Goal: Information Seeking & Learning: Compare options

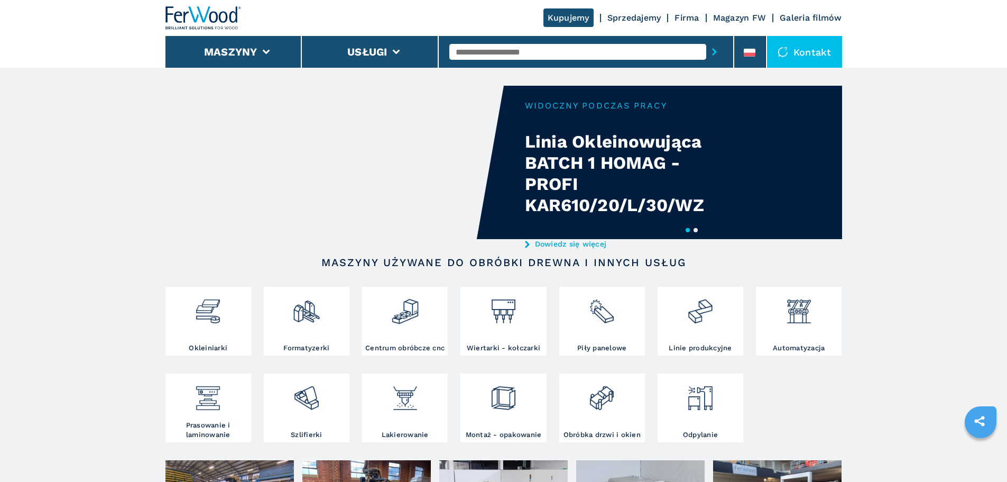
click at [507, 43] on div at bounding box center [585, 52] width 273 height 24
click at [507, 48] on input "text" at bounding box center [577, 52] width 257 height 16
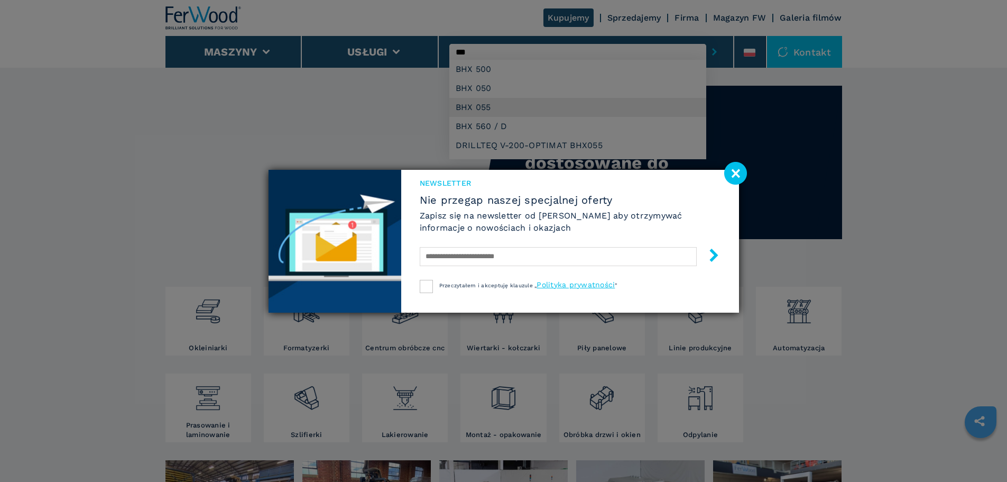
click at [476, 104] on div "Newsletter Nie przegap naszej specjalnej oferty Zapisz się na newsletter od Fer…" at bounding box center [503, 241] width 1007 height 482
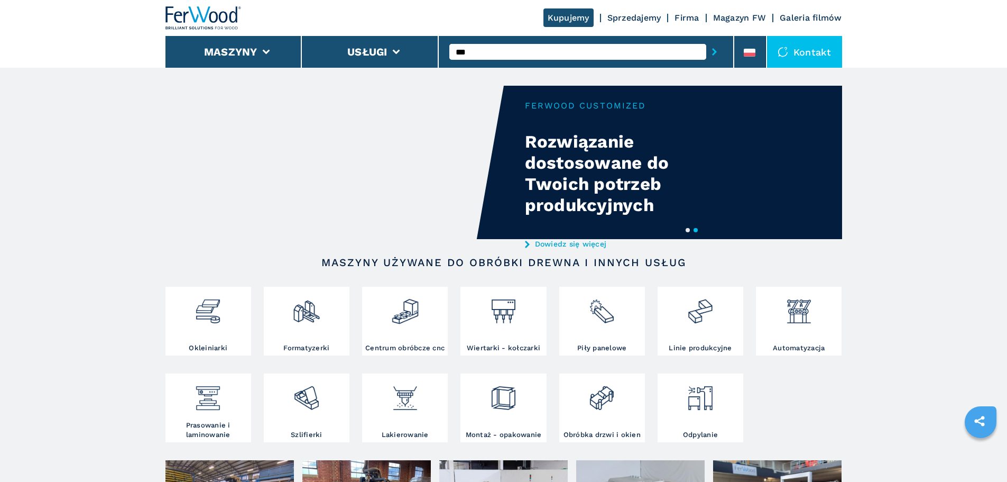
click at [491, 52] on input "***" at bounding box center [577, 52] width 257 height 16
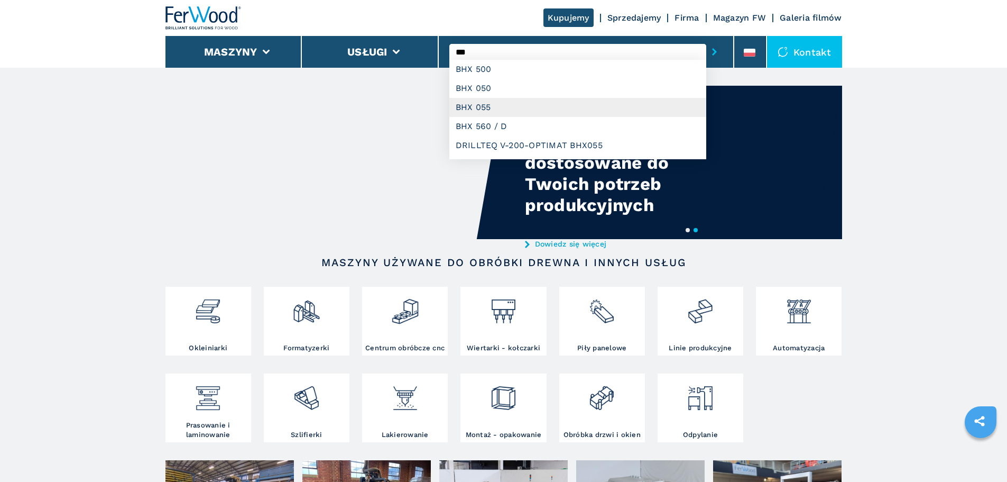
click at [495, 105] on div "BHX 055" at bounding box center [577, 107] width 257 height 19
type input "*******"
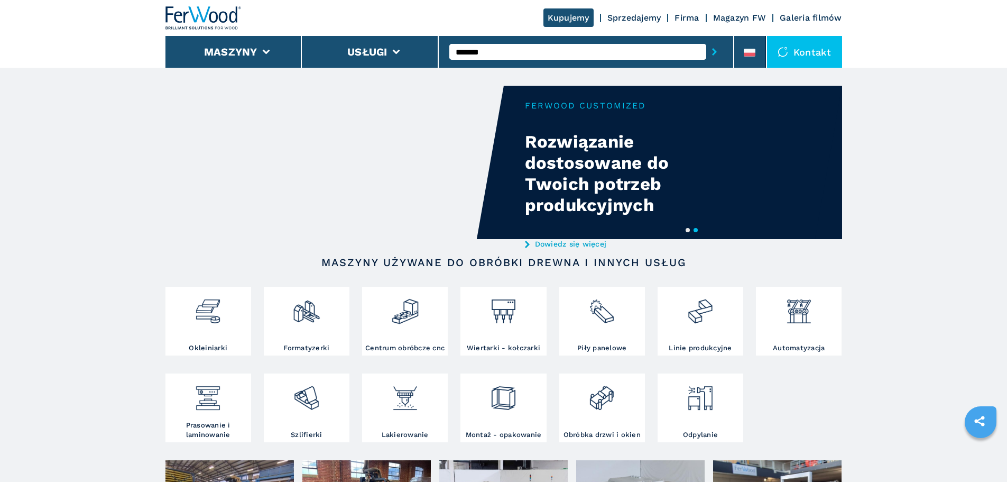
click at [716, 54] on button "submit-button" at bounding box center [714, 52] width 16 height 24
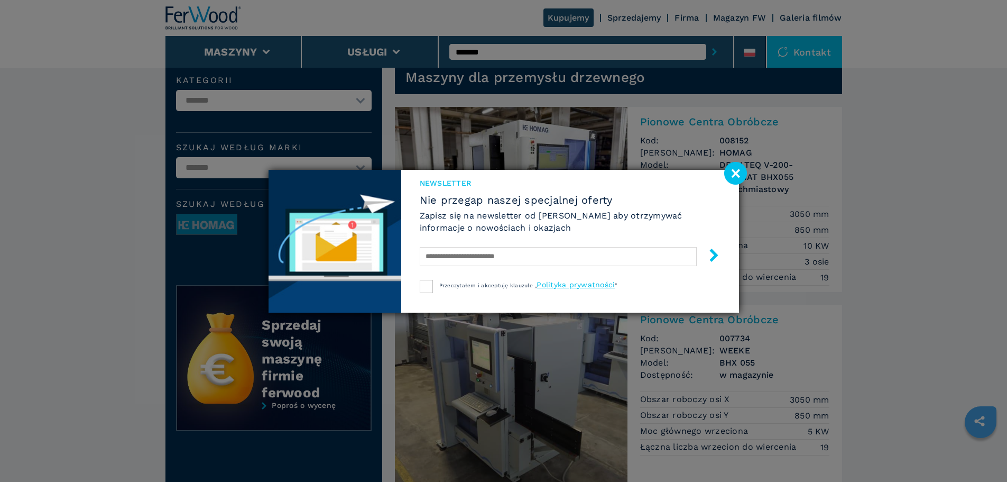
scroll to position [53, 0]
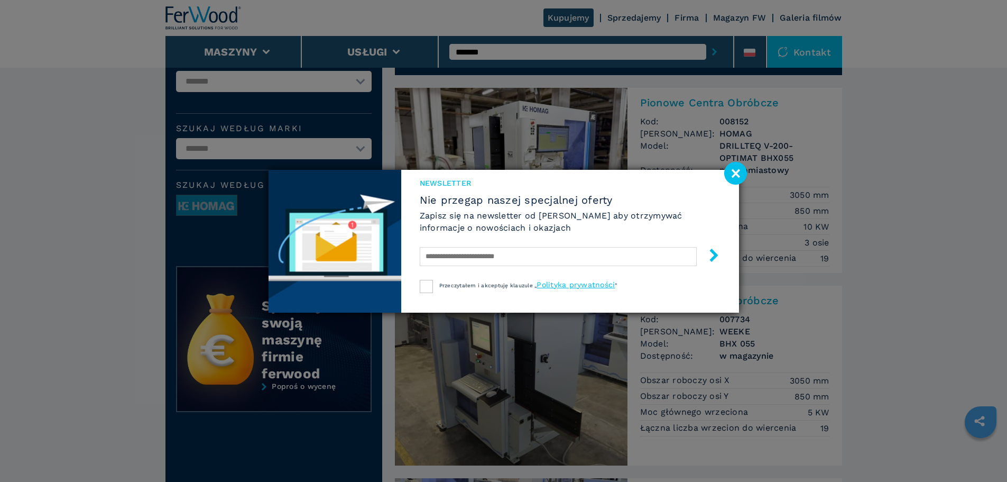
click at [739, 179] on image at bounding box center [735, 173] width 23 height 23
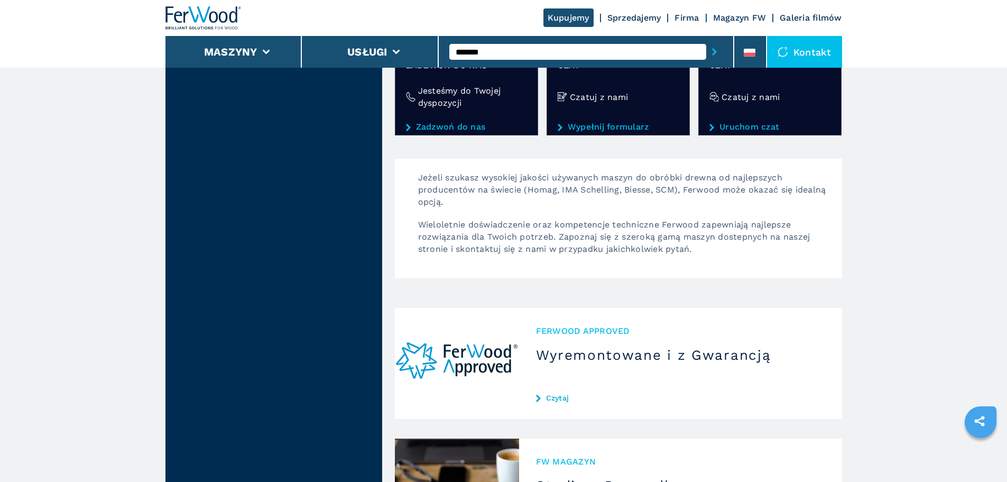
scroll to position [793, 0]
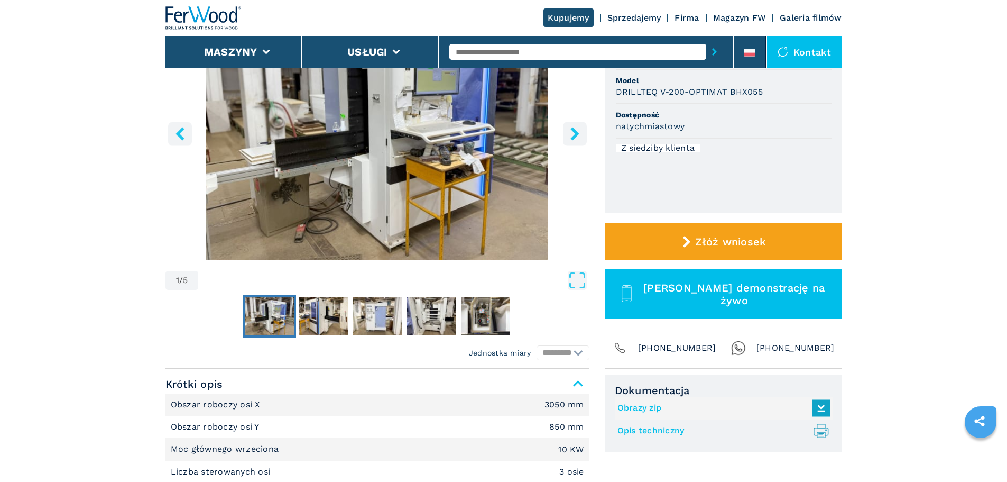
scroll to position [106, 0]
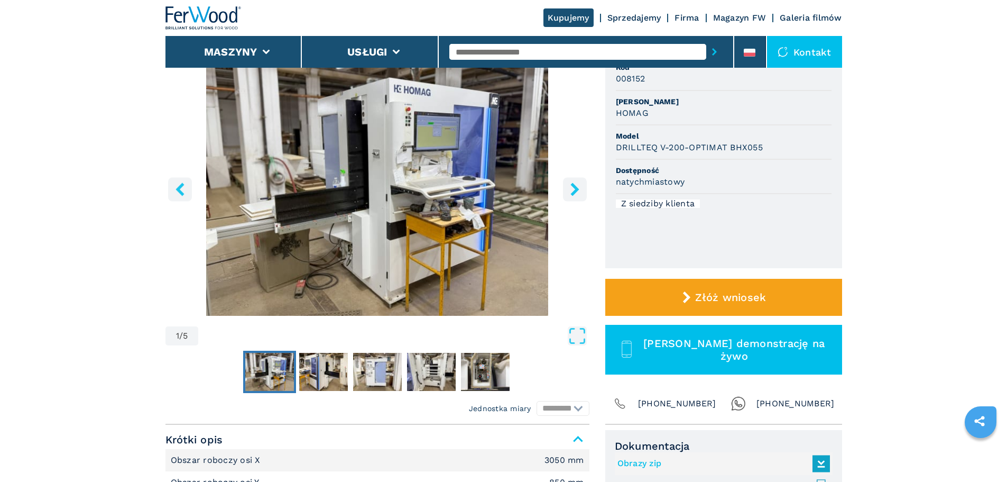
click at [573, 186] on icon "right-button" at bounding box center [575, 188] width 8 height 13
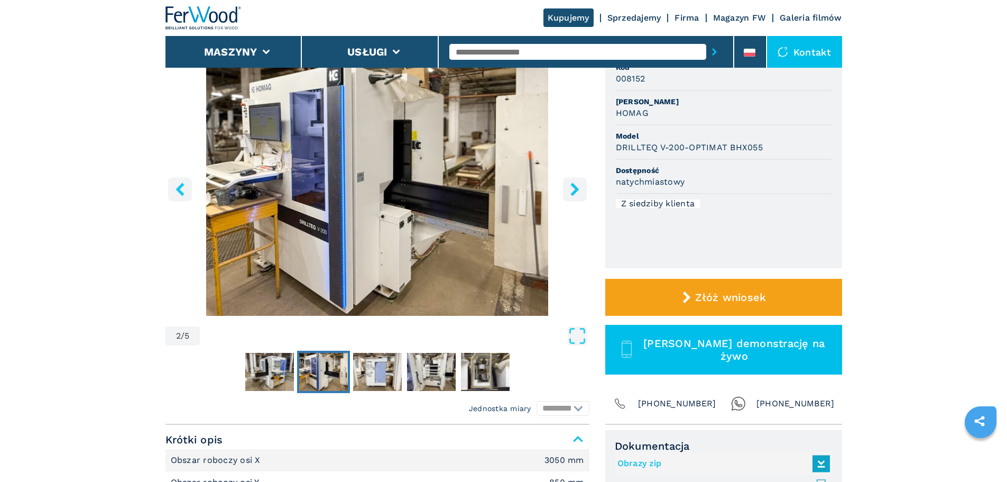
click at [571, 189] on icon "right-button" at bounding box center [574, 188] width 13 height 13
click at [573, 188] on icon "right-button" at bounding box center [574, 188] width 13 height 13
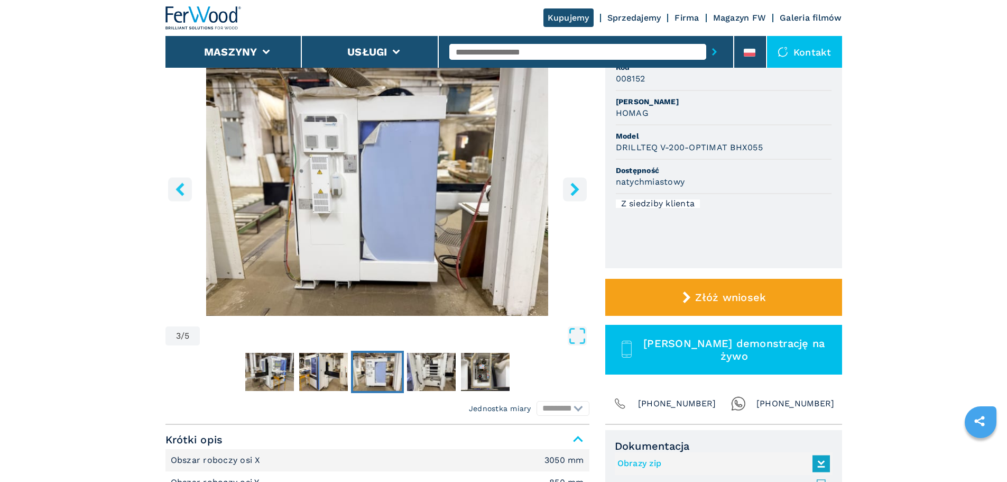
click at [573, 188] on icon "right-button" at bounding box center [574, 188] width 13 height 13
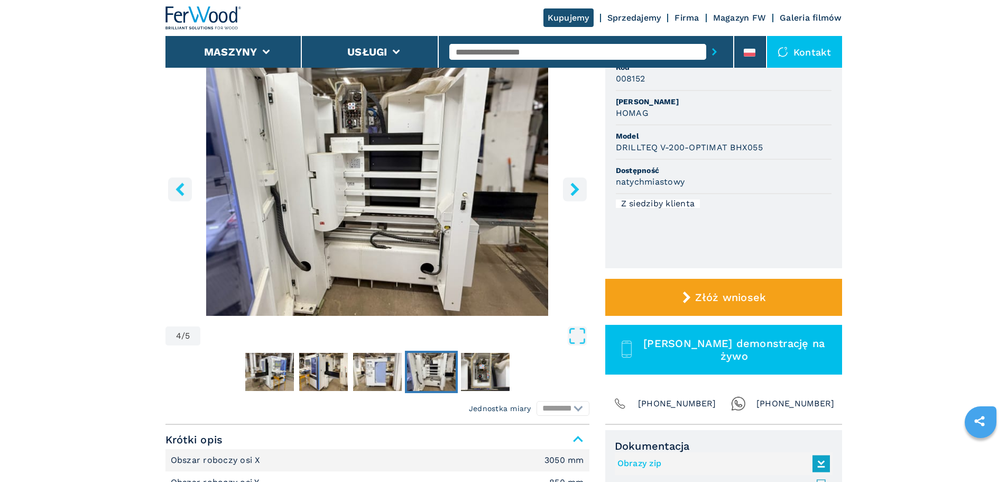
click at [573, 188] on icon "right-button" at bounding box center [574, 188] width 13 height 13
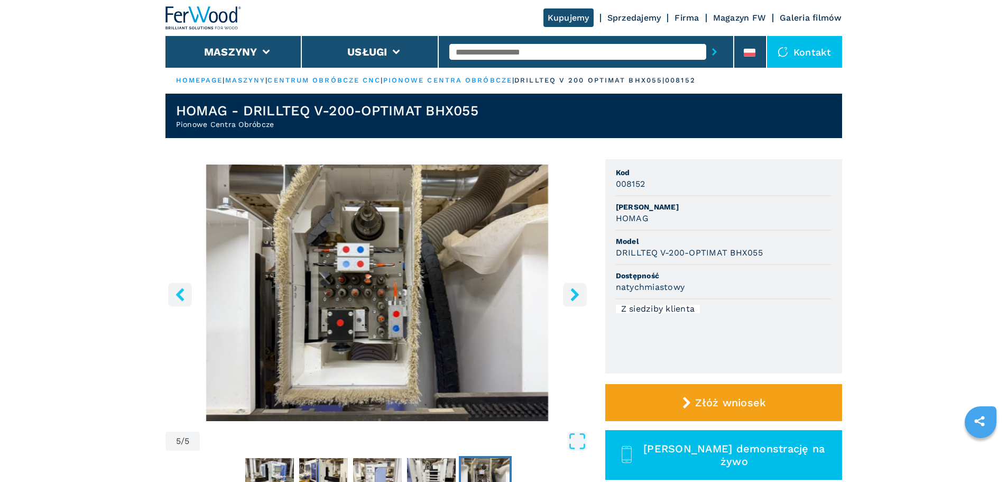
scroll to position [0, 0]
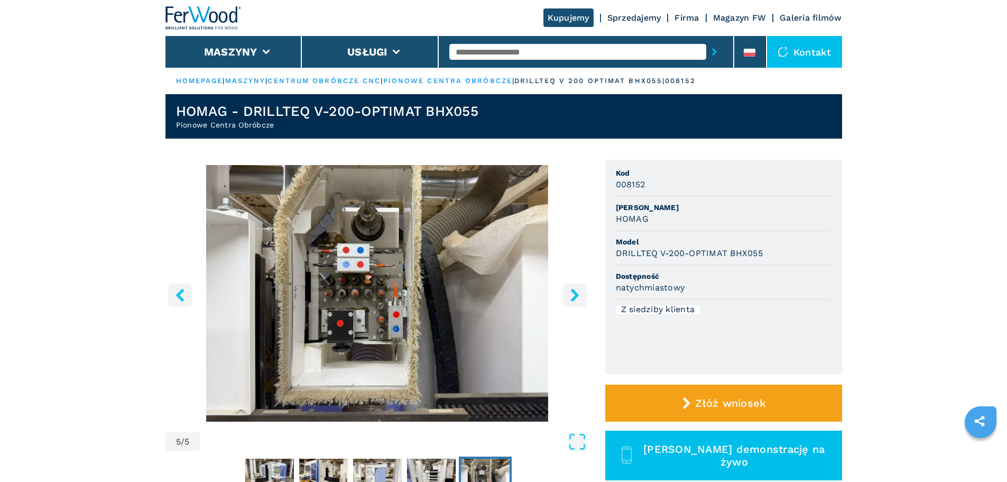
click at [574, 293] on icon "right-button" at bounding box center [575, 294] width 8 height 13
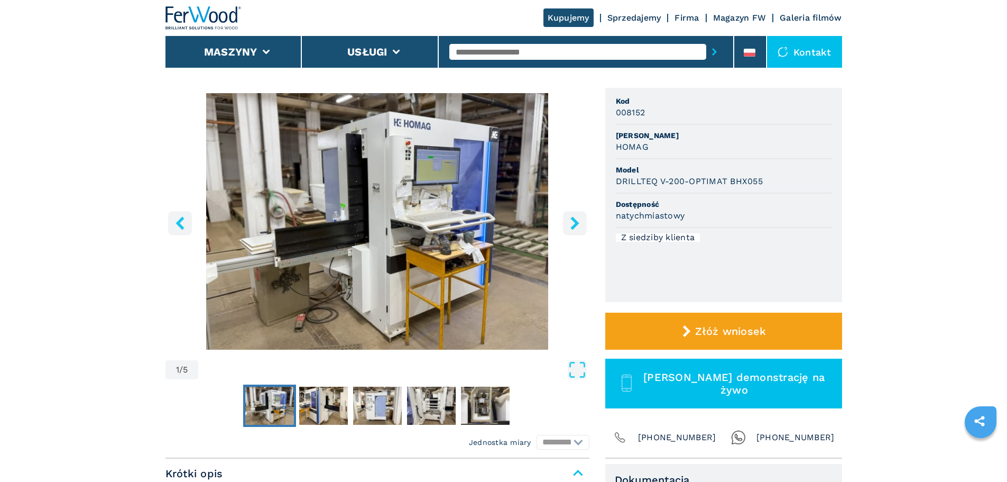
scroll to position [53, 0]
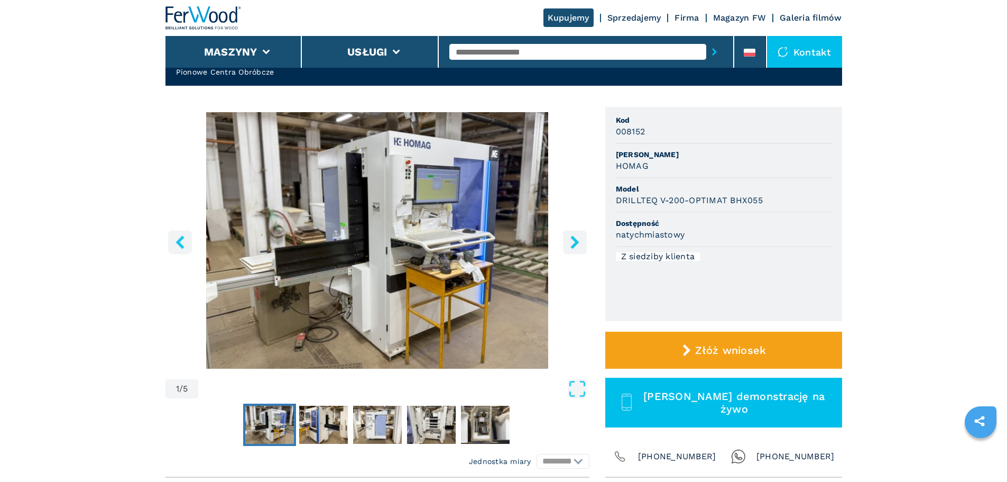
click at [579, 243] on icon "right-button" at bounding box center [574, 241] width 13 height 13
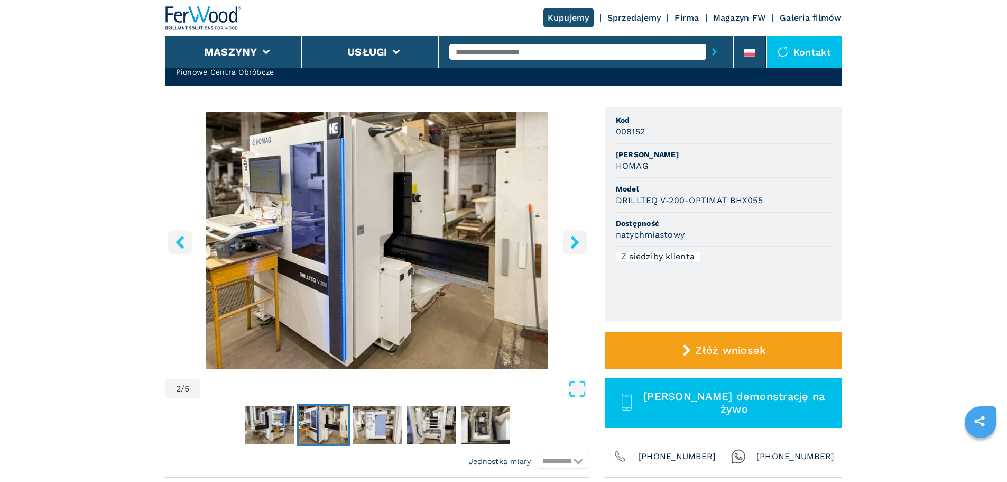
click at [578, 243] on icon "right-button" at bounding box center [574, 241] width 13 height 13
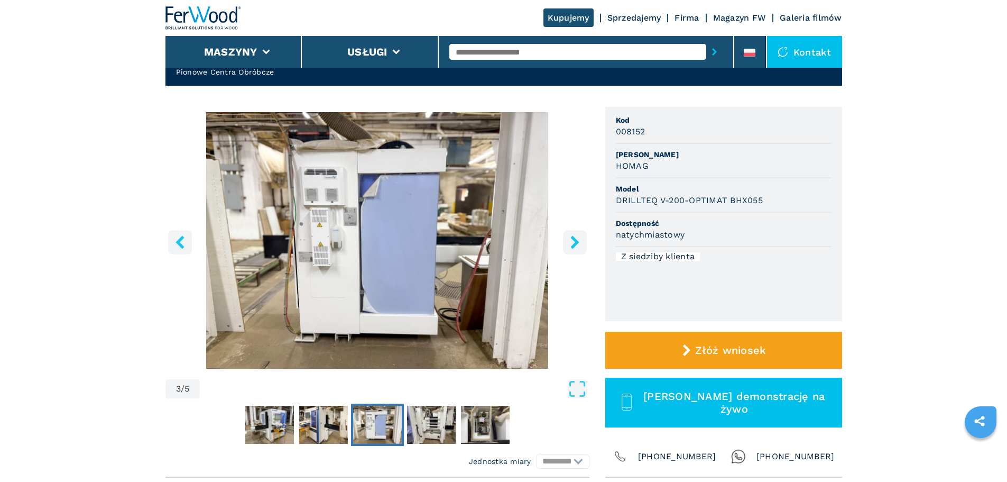
click at [577, 243] on icon "right-button" at bounding box center [575, 241] width 8 height 13
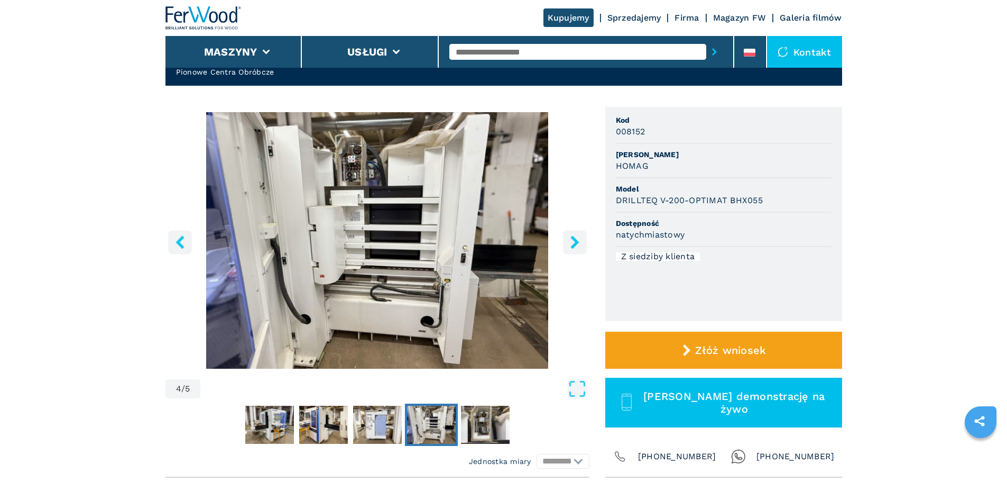
click at [577, 243] on icon "right-button" at bounding box center [575, 241] width 8 height 13
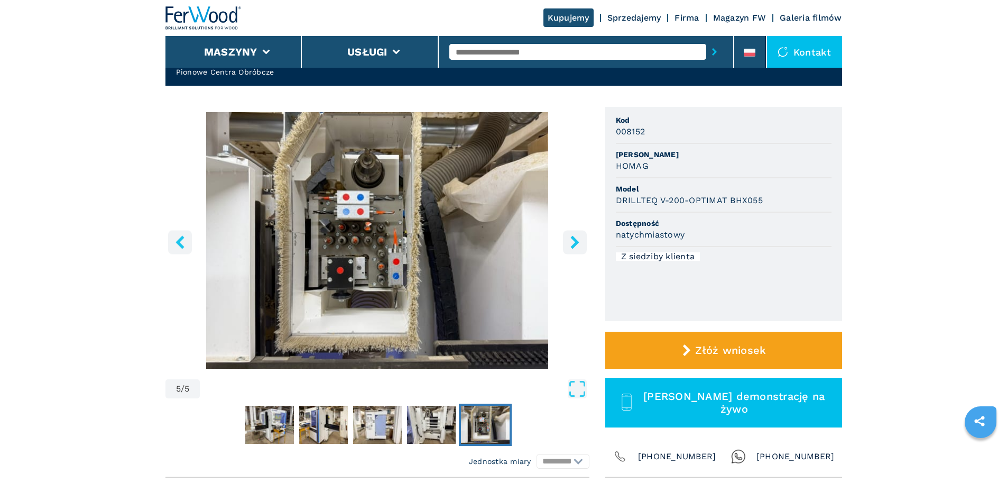
click at [576, 243] on icon "right-button" at bounding box center [575, 241] width 8 height 13
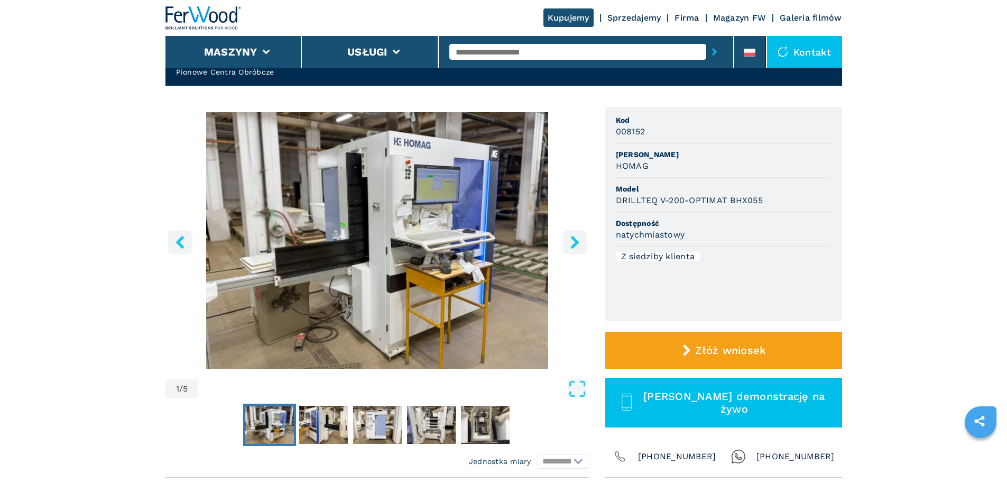
click at [179, 241] on icon "left-button" at bounding box center [180, 241] width 8 height 13
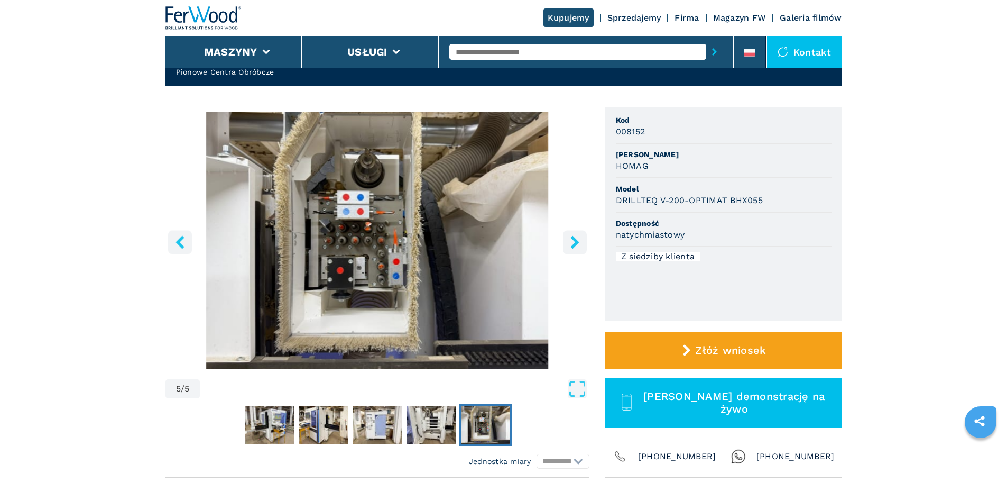
click at [575, 243] on icon "right-button" at bounding box center [575, 241] width 8 height 13
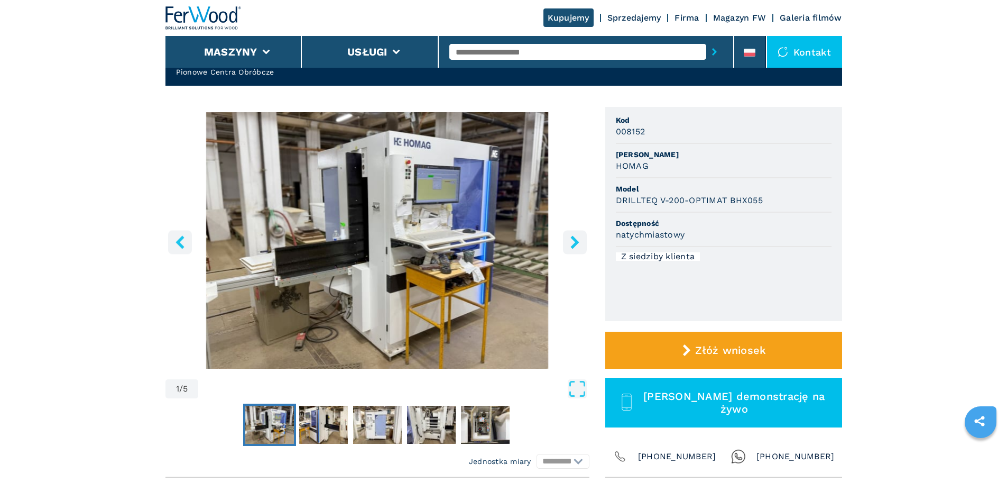
click at [575, 243] on icon "right-button" at bounding box center [575, 241] width 8 height 13
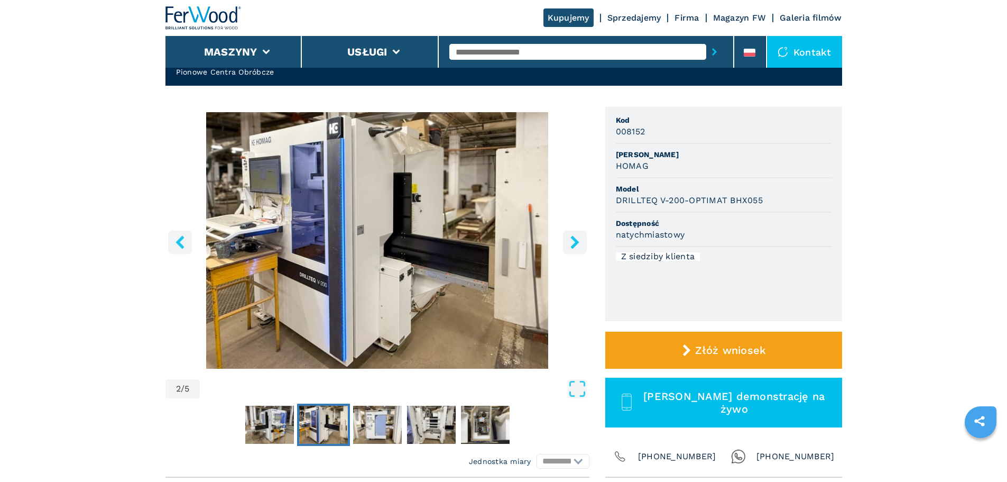
click at [575, 243] on icon "right-button" at bounding box center [575, 241] width 8 height 13
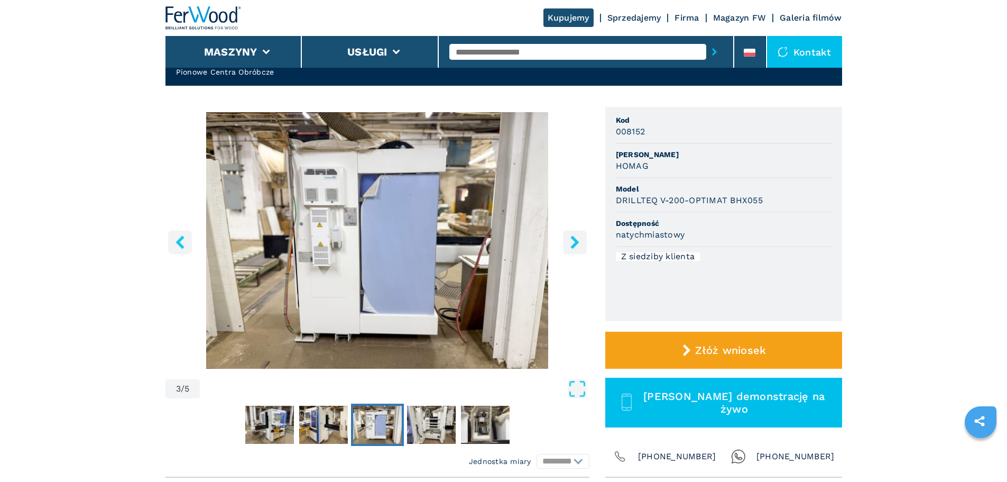
click at [575, 243] on icon "right-button" at bounding box center [575, 241] width 8 height 13
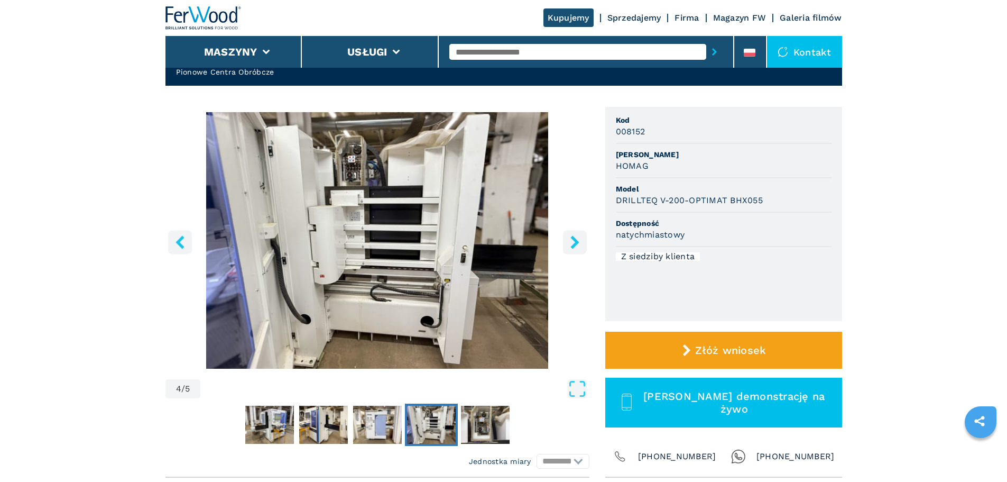
click at [575, 243] on icon "right-button" at bounding box center [575, 241] width 8 height 13
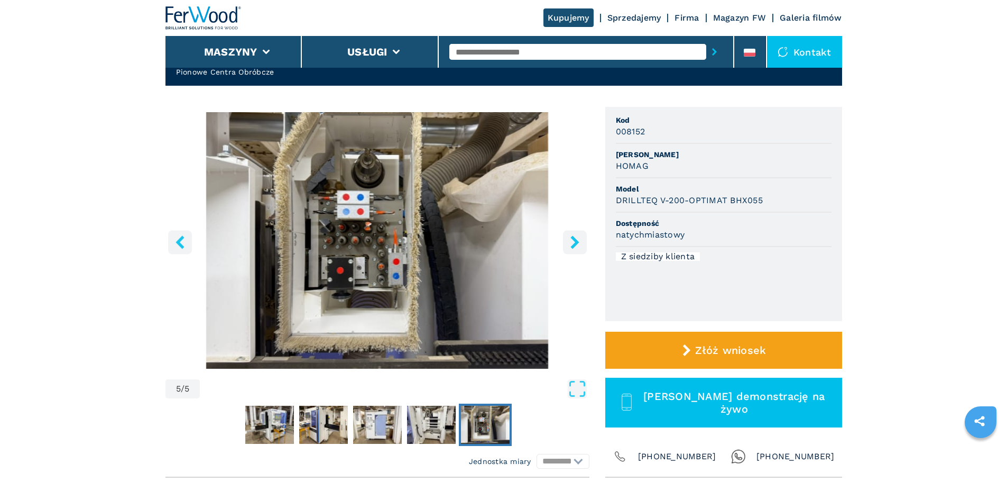
click at [575, 243] on icon "right-button" at bounding box center [575, 241] width 8 height 13
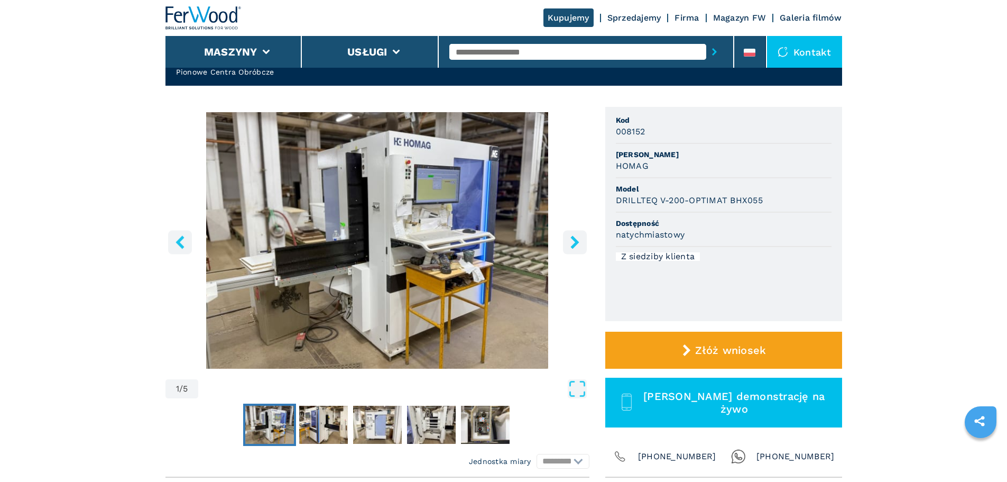
click at [571, 238] on icon "right-button" at bounding box center [574, 241] width 13 height 13
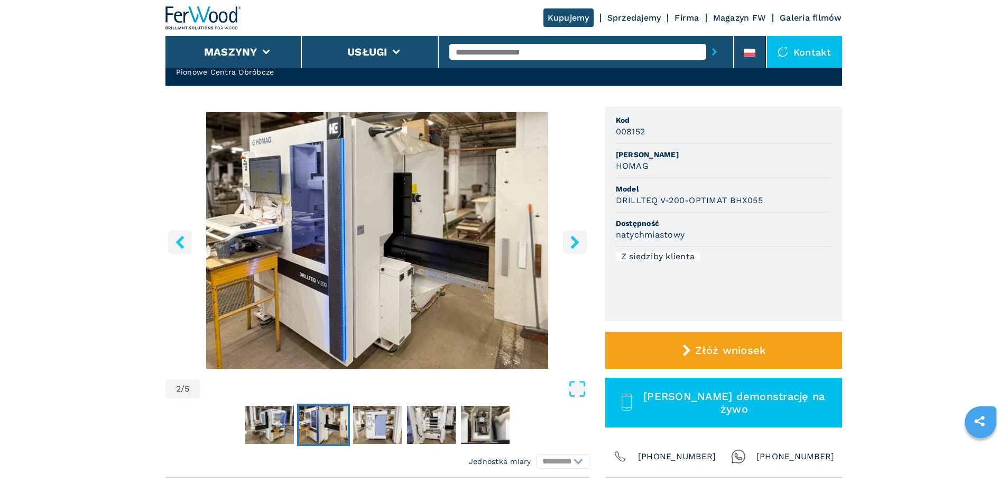
click at [569, 238] on icon "right-button" at bounding box center [574, 241] width 13 height 13
click at [573, 245] on icon "right-button" at bounding box center [575, 241] width 8 height 13
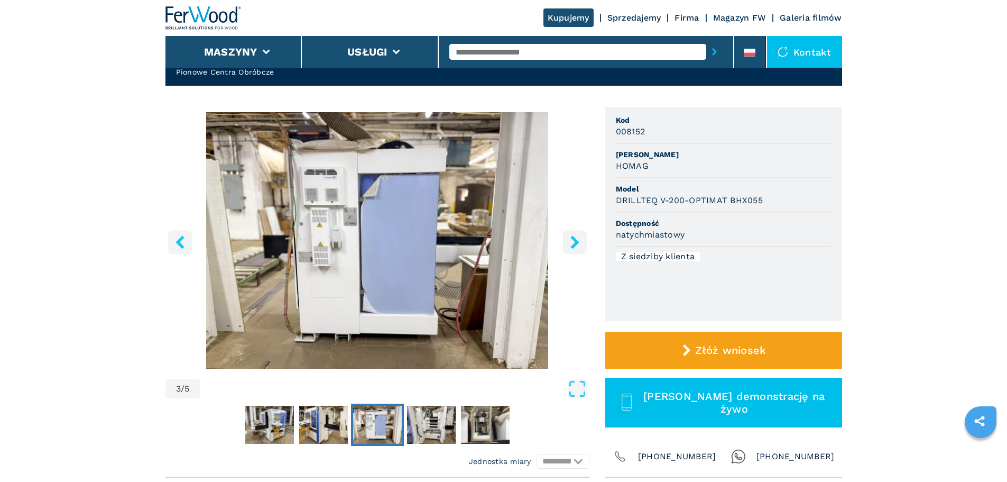
click at [573, 245] on icon "right-button" at bounding box center [575, 241] width 8 height 13
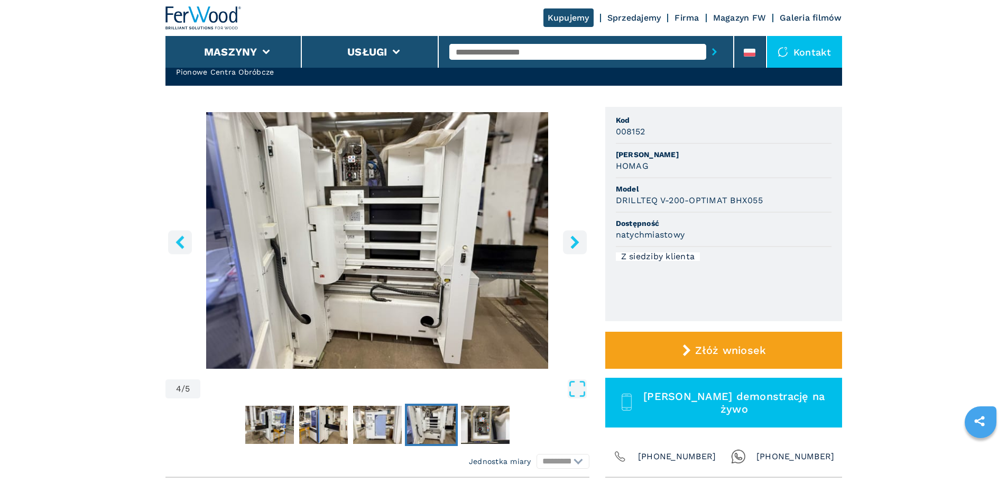
click at [573, 245] on icon "right-button" at bounding box center [575, 241] width 8 height 13
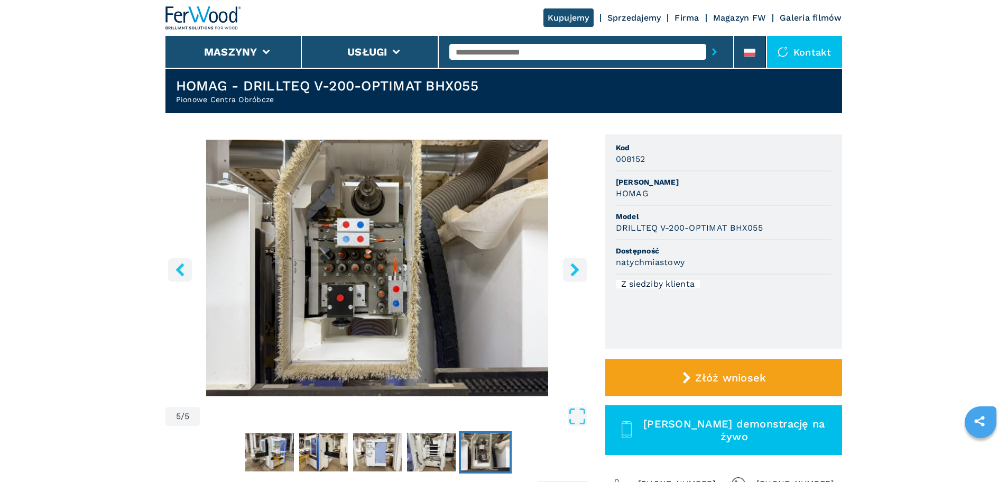
scroll to position [0, 0]
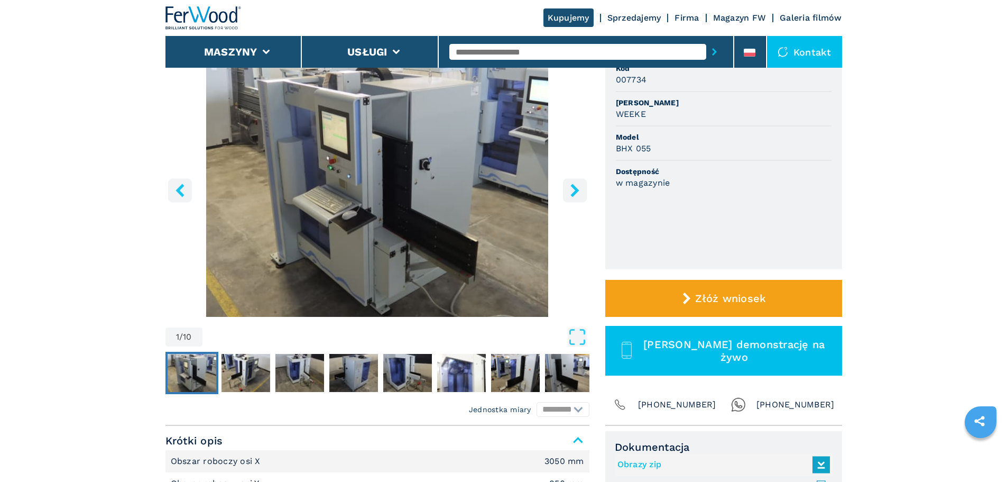
scroll to position [106, 0]
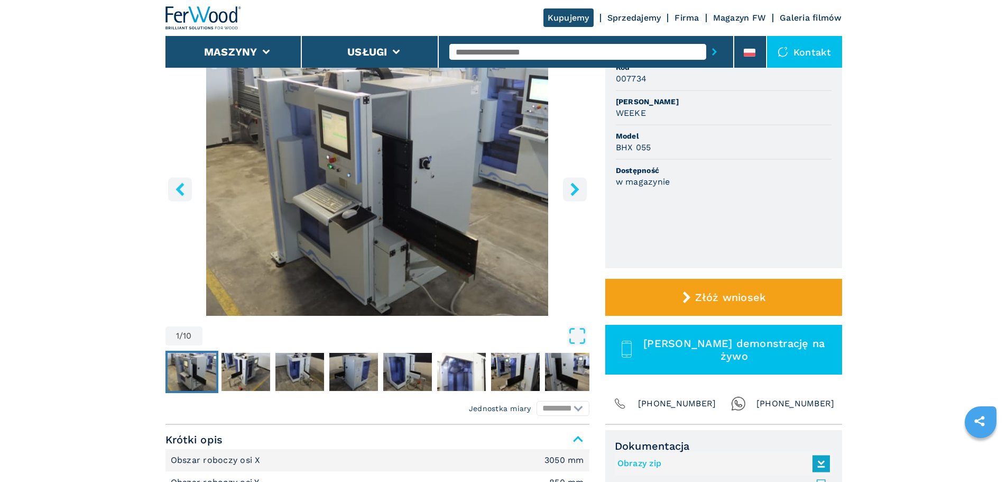
click at [578, 191] on icon "right-button" at bounding box center [574, 188] width 13 height 13
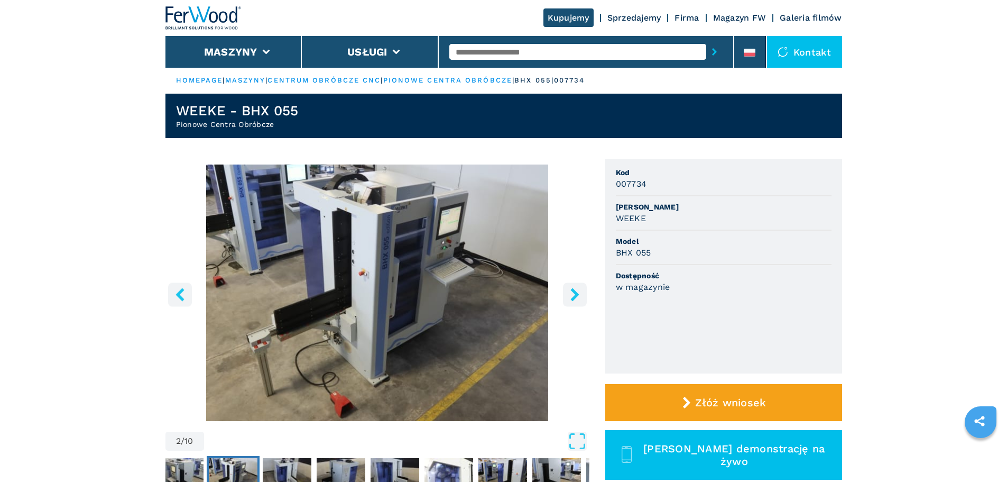
scroll to position [0, 0]
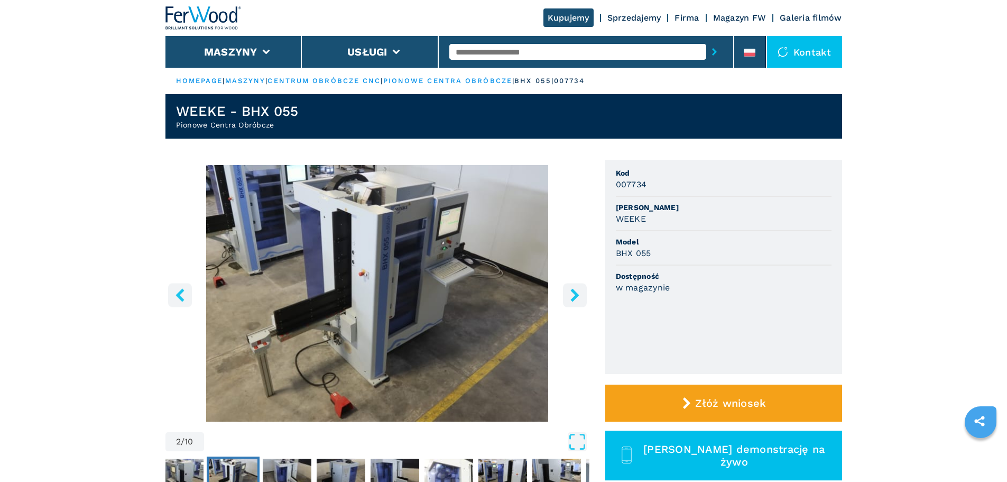
click at [577, 300] on icon "right-button" at bounding box center [574, 294] width 13 height 13
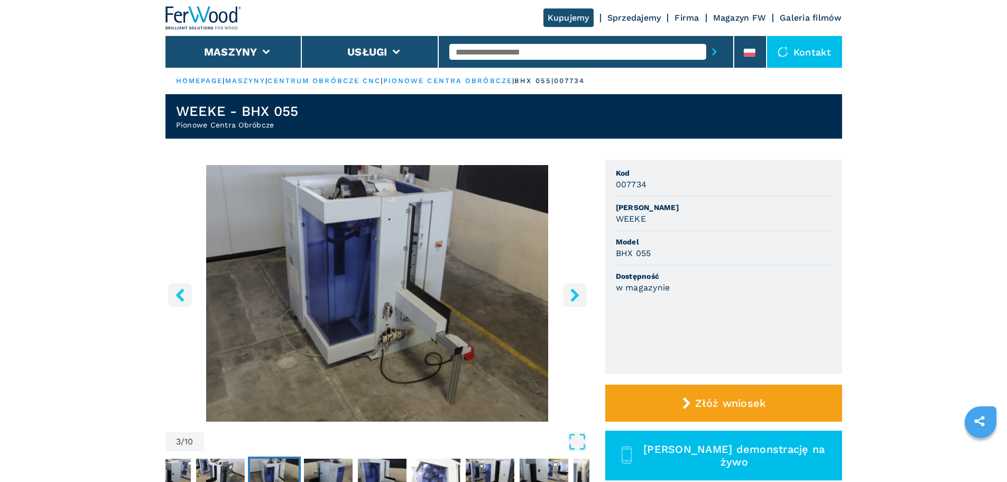
click at [577, 297] on icon "right-button" at bounding box center [574, 294] width 13 height 13
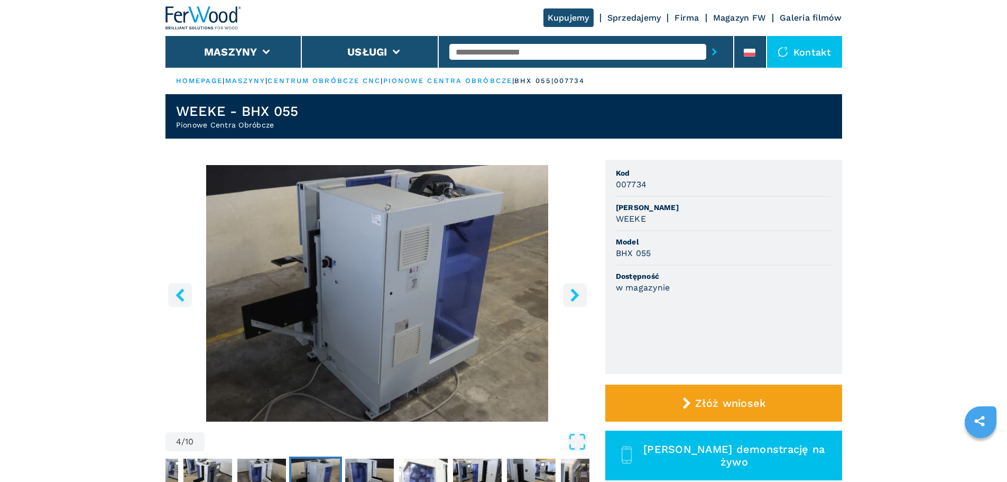
click at [577, 296] on icon "right-button" at bounding box center [575, 294] width 8 height 13
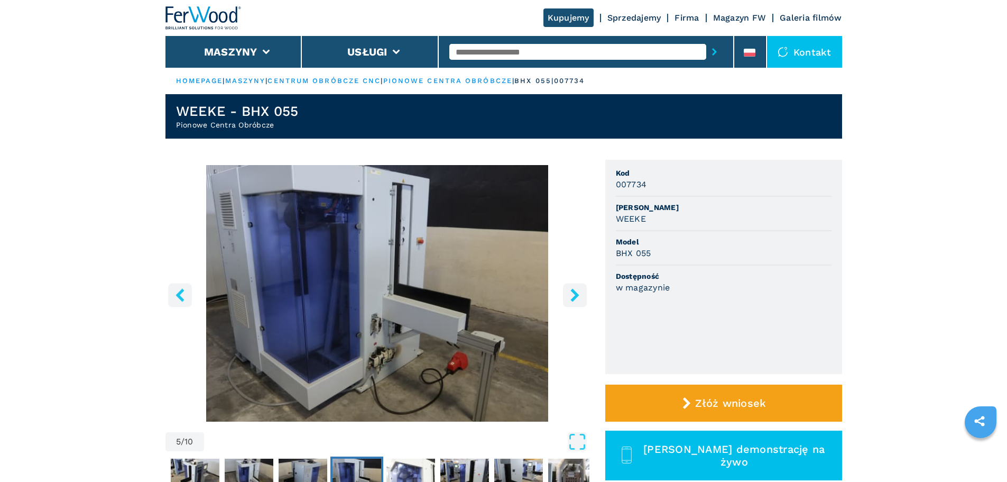
click at [577, 296] on icon "right-button" at bounding box center [575, 294] width 8 height 13
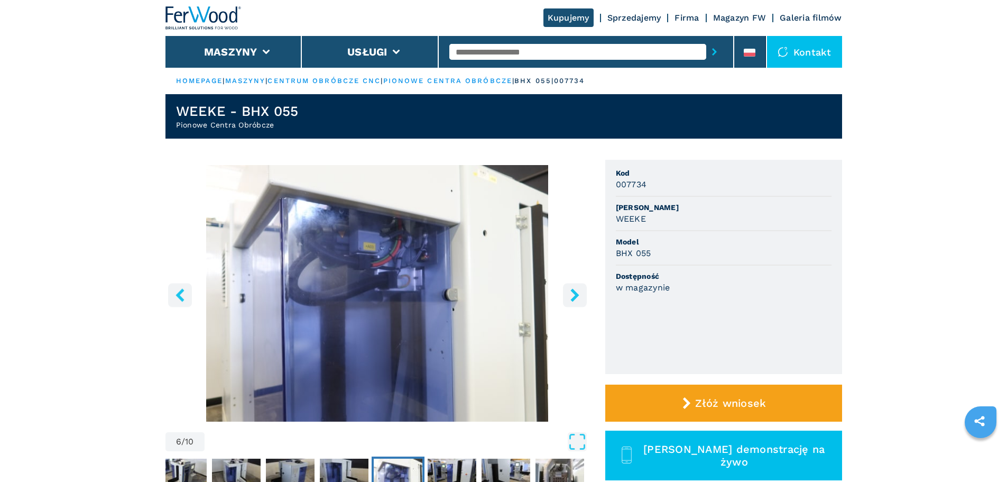
click at [577, 296] on icon "right-button" at bounding box center [575, 294] width 8 height 13
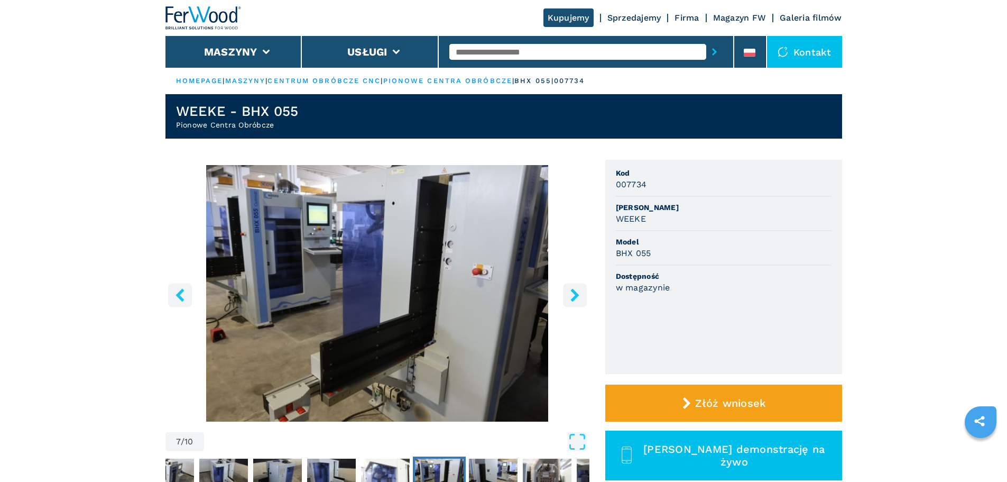
click at [577, 296] on icon "right-button" at bounding box center [575, 294] width 8 height 13
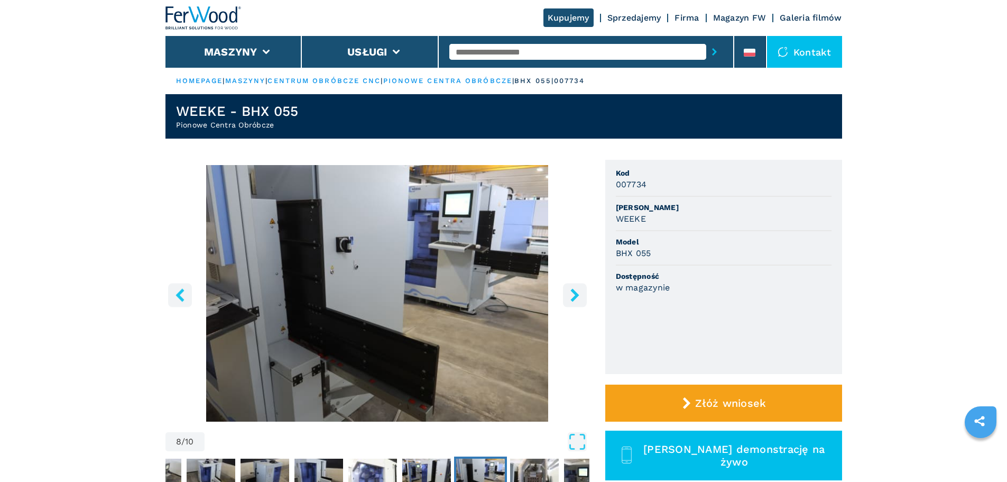
click at [577, 295] on icon "right-button" at bounding box center [575, 294] width 8 height 13
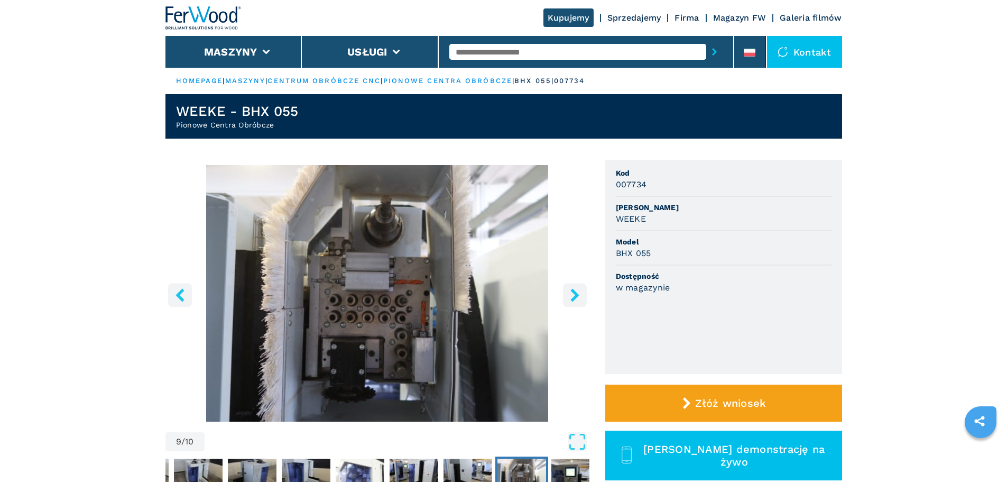
click at [577, 295] on icon "right-button" at bounding box center [575, 294] width 8 height 13
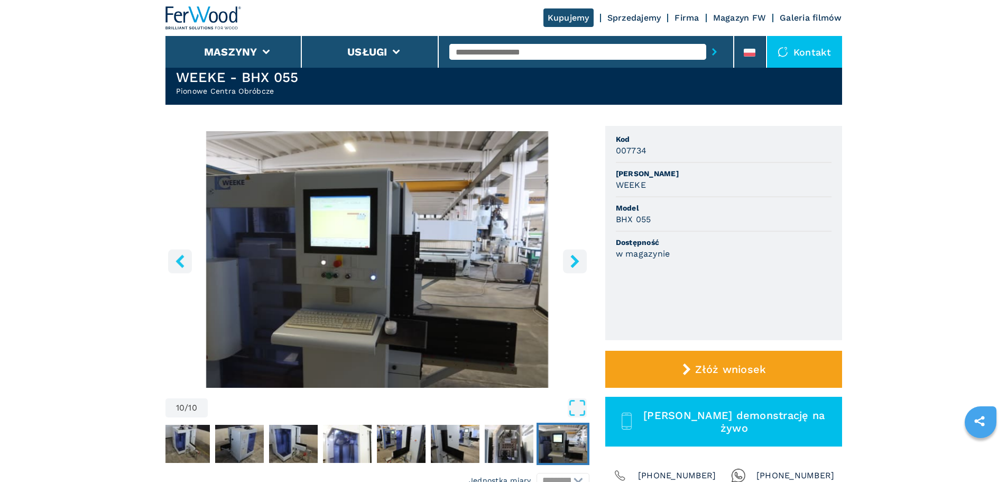
scroll to position [53, 0]
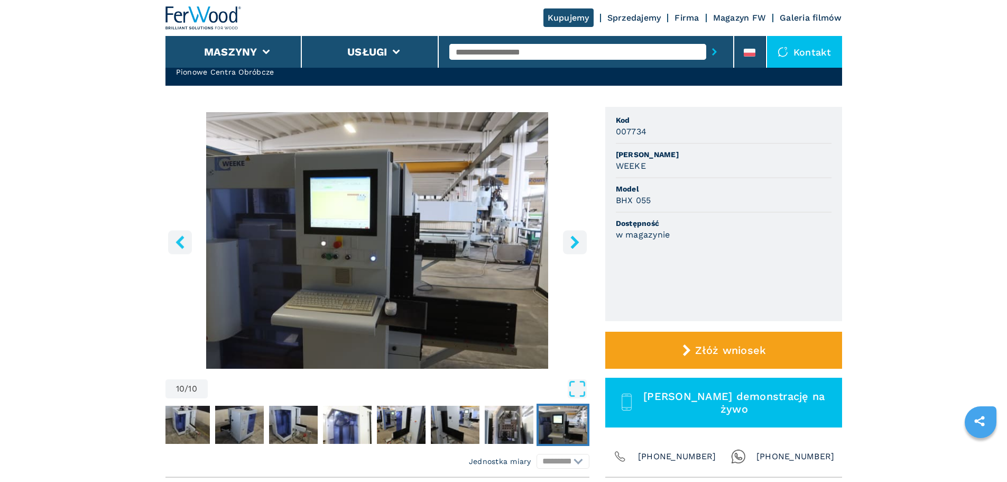
click at [573, 247] on icon "right-button" at bounding box center [575, 241] width 8 height 13
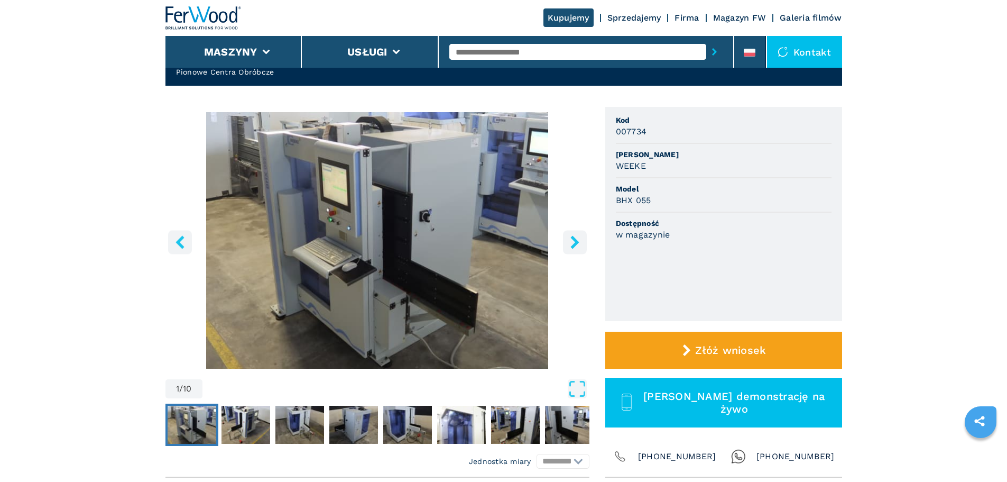
click at [573, 247] on icon "right-button" at bounding box center [575, 241] width 8 height 13
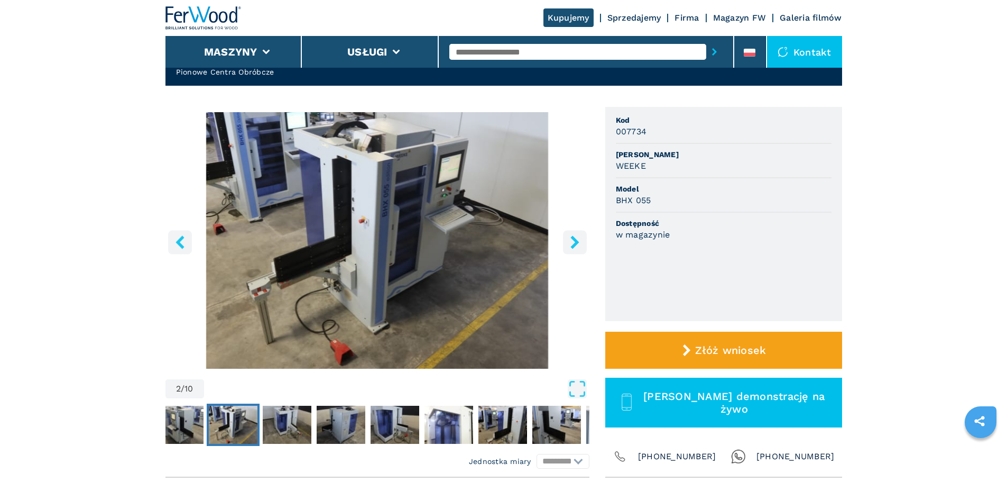
click at [573, 247] on icon "right-button" at bounding box center [575, 241] width 8 height 13
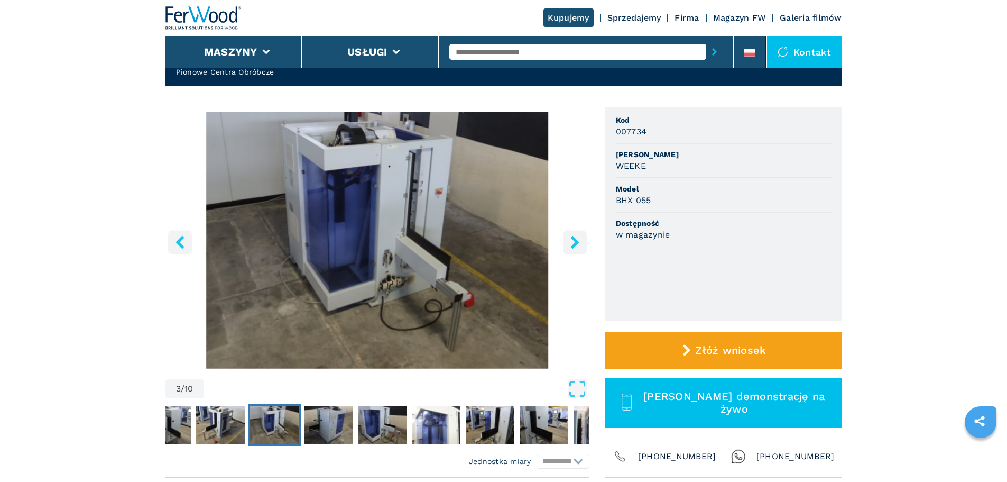
click at [574, 247] on icon "right-button" at bounding box center [574, 241] width 13 height 13
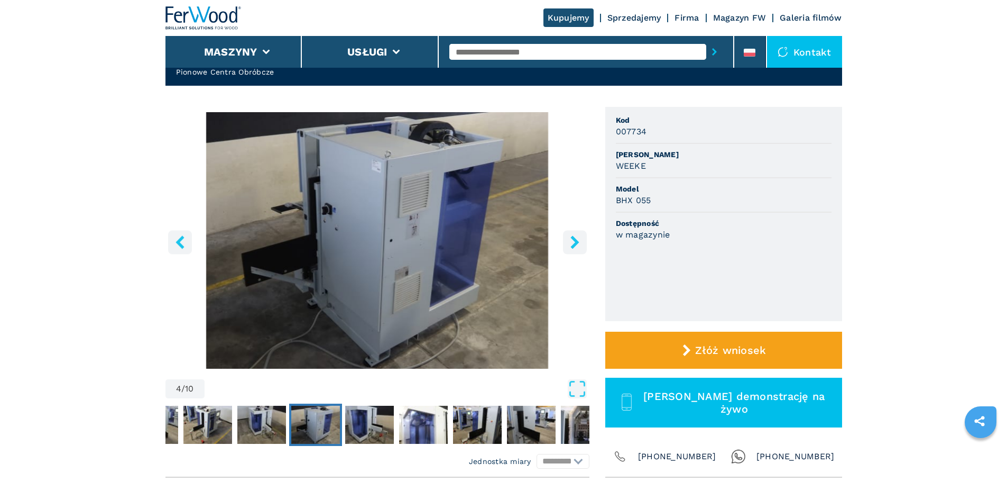
click at [574, 247] on icon "right-button" at bounding box center [574, 241] width 13 height 13
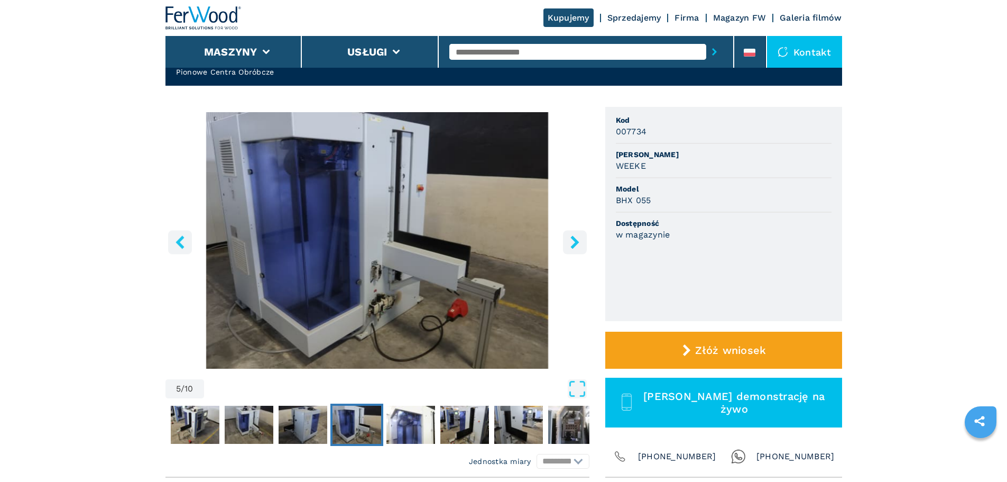
click at [575, 247] on icon "right-button" at bounding box center [574, 241] width 13 height 13
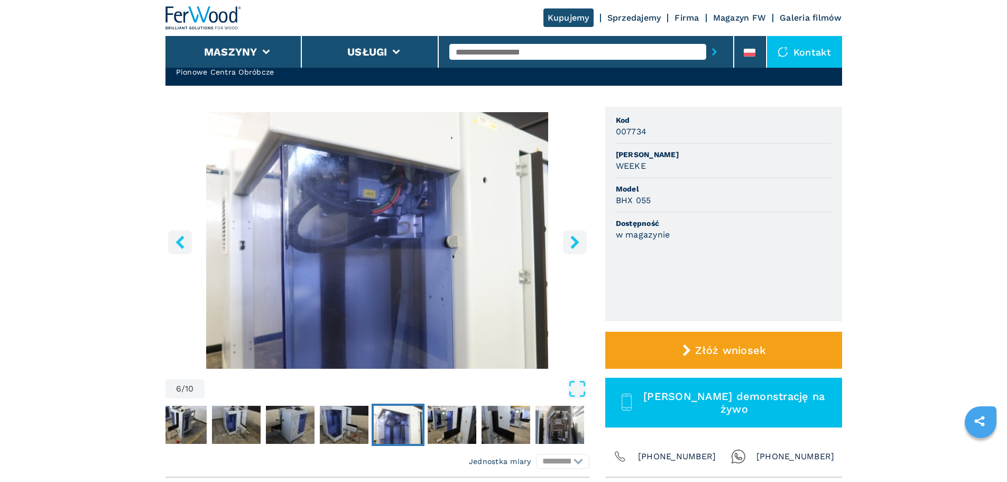
click at [576, 247] on icon "right-button" at bounding box center [574, 241] width 13 height 13
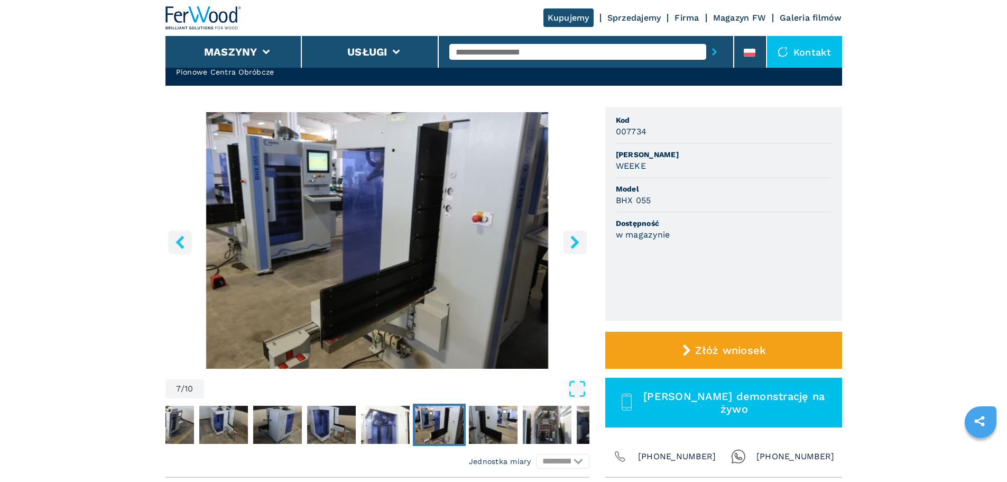
click at [576, 247] on icon "right-button" at bounding box center [574, 241] width 13 height 13
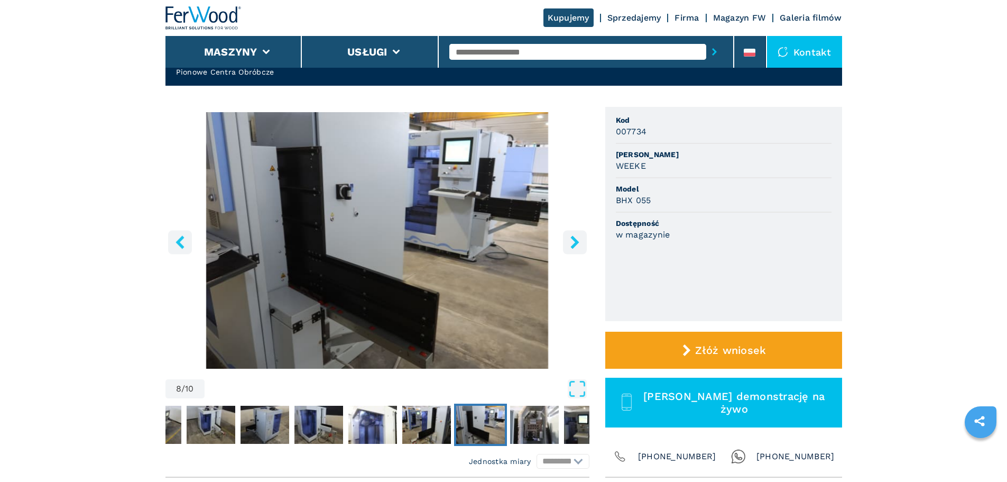
click at [576, 247] on icon "right-button" at bounding box center [574, 241] width 13 height 13
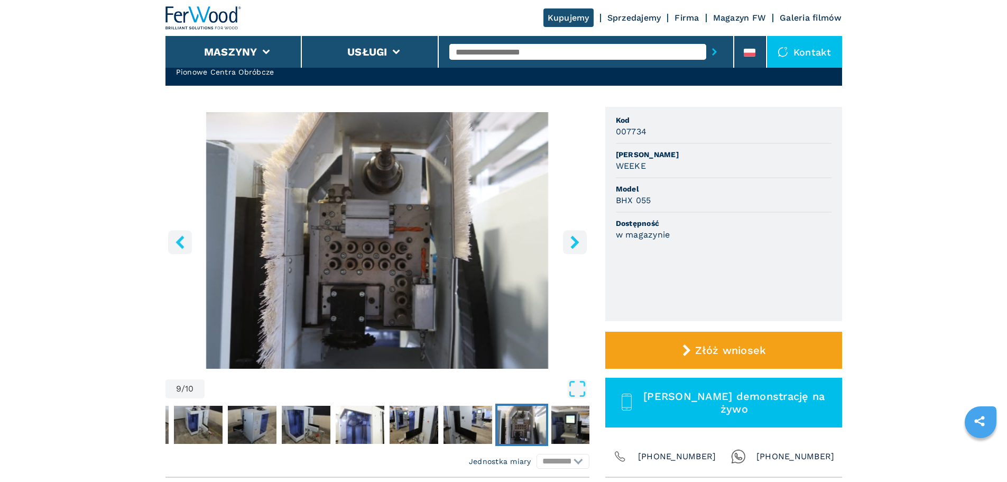
click at [577, 247] on icon "right-button" at bounding box center [574, 241] width 13 height 13
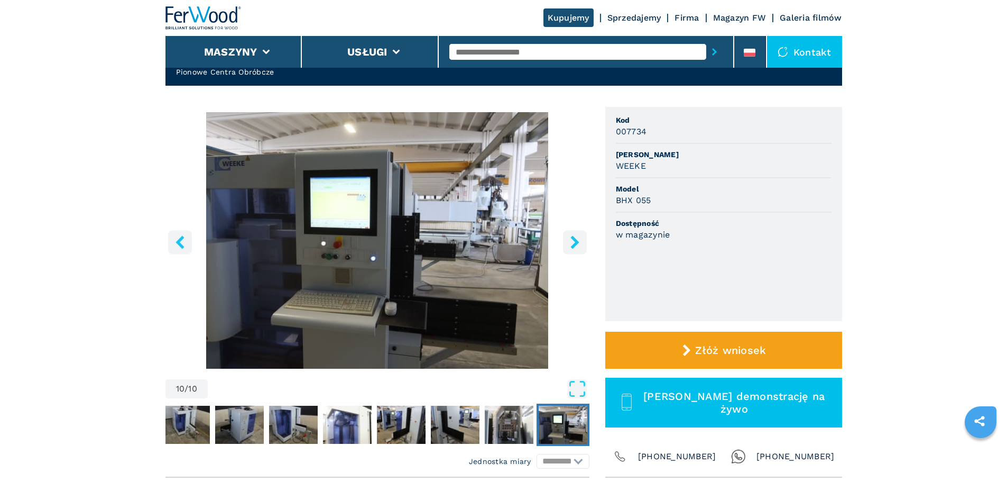
click at [571, 245] on icon "right-button" at bounding box center [574, 241] width 13 height 13
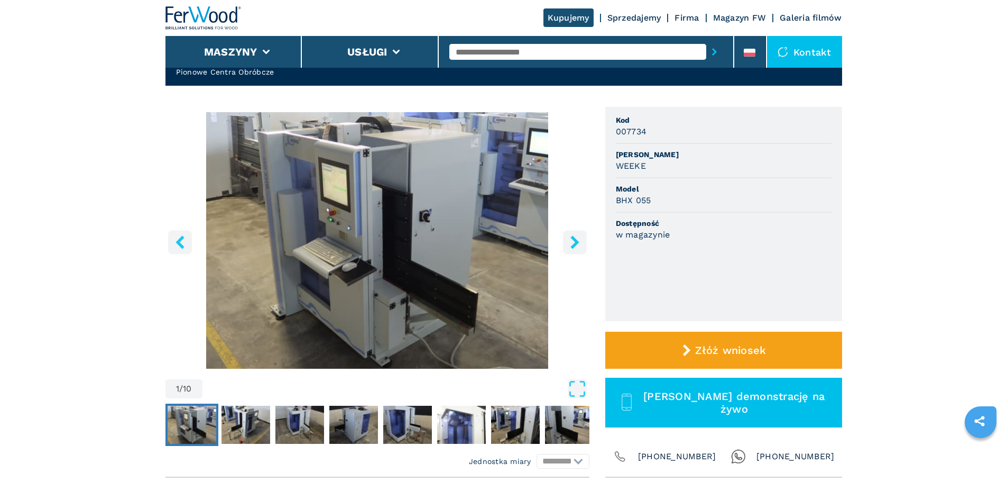
click at [571, 245] on icon "right-button" at bounding box center [574, 241] width 13 height 13
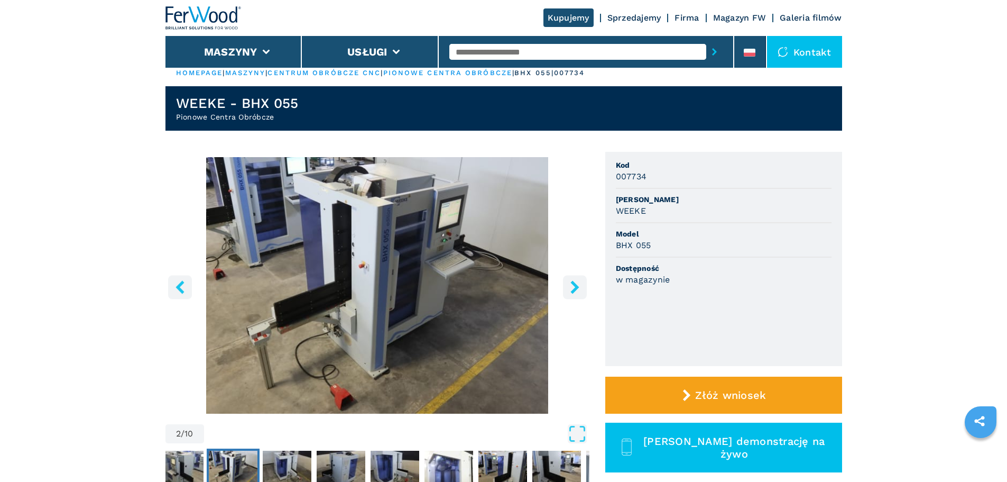
scroll to position [0, 0]
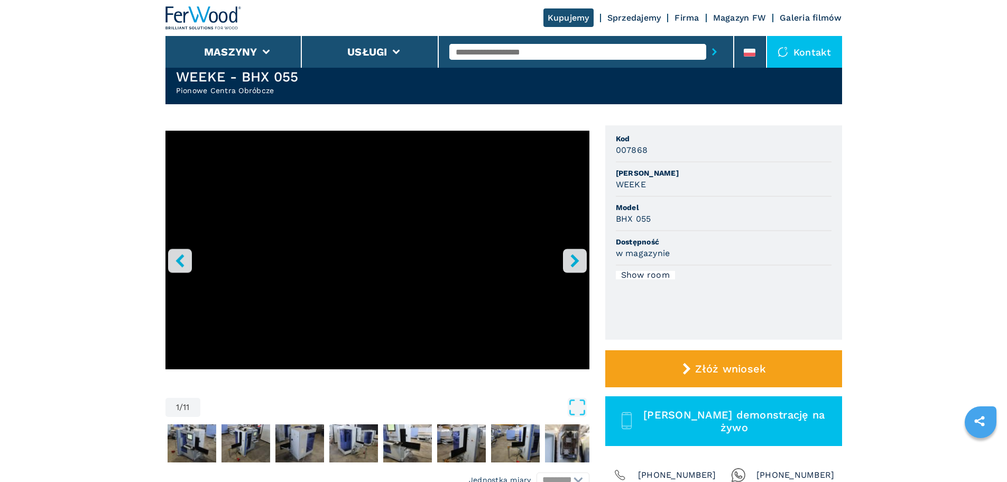
scroll to position [53, 0]
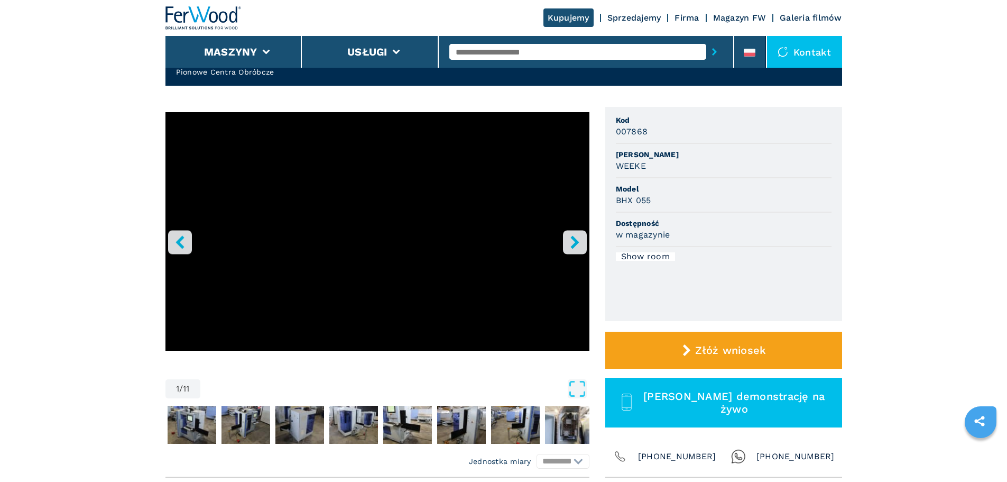
click at [577, 241] on icon "right-button" at bounding box center [575, 241] width 8 height 13
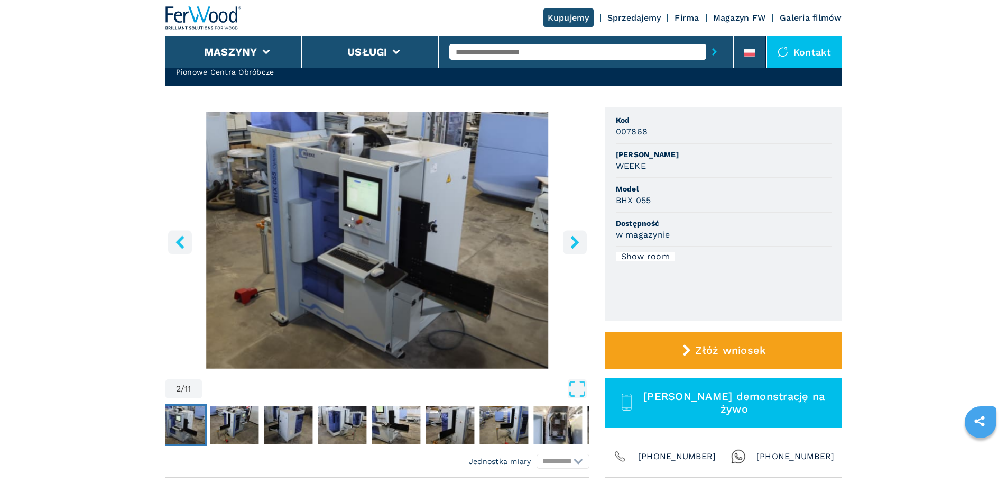
click at [577, 241] on icon "right-button" at bounding box center [575, 241] width 8 height 13
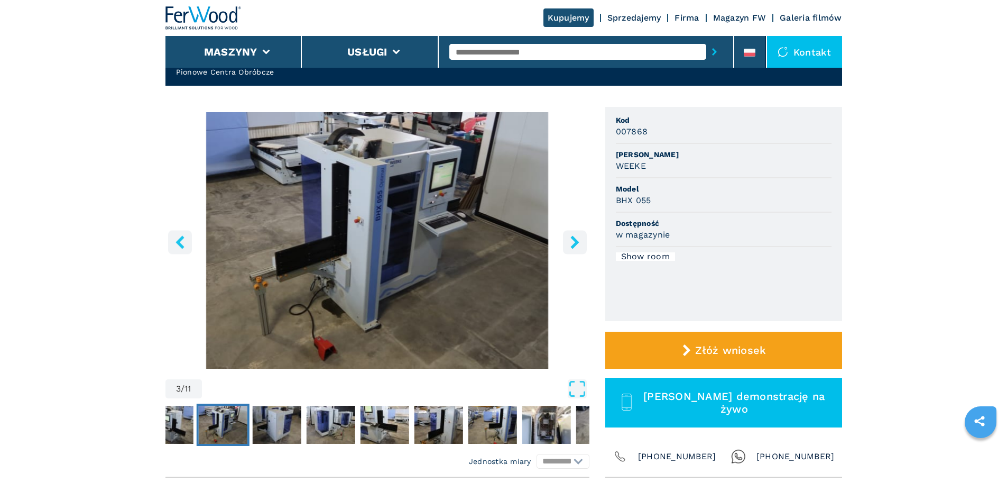
click at [576, 241] on icon "right-button" at bounding box center [575, 241] width 8 height 13
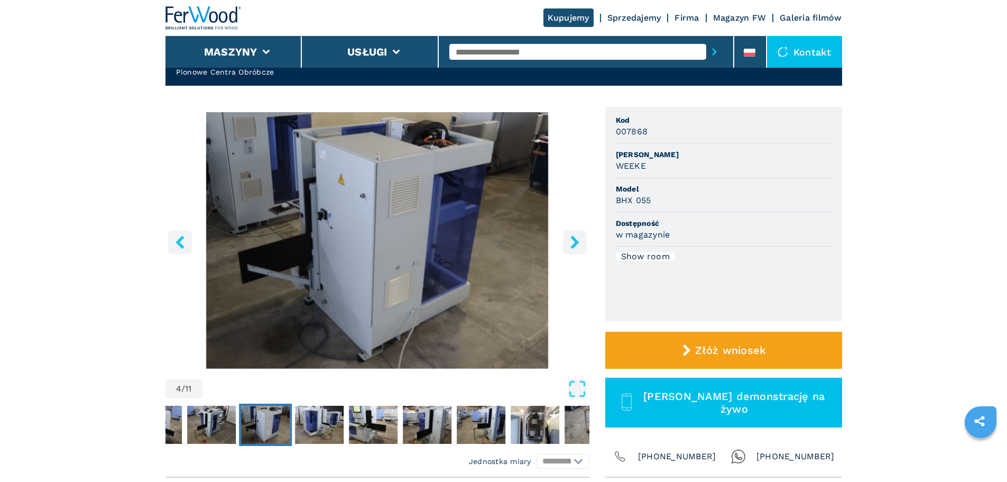
click at [576, 241] on icon "right-button" at bounding box center [575, 241] width 8 height 13
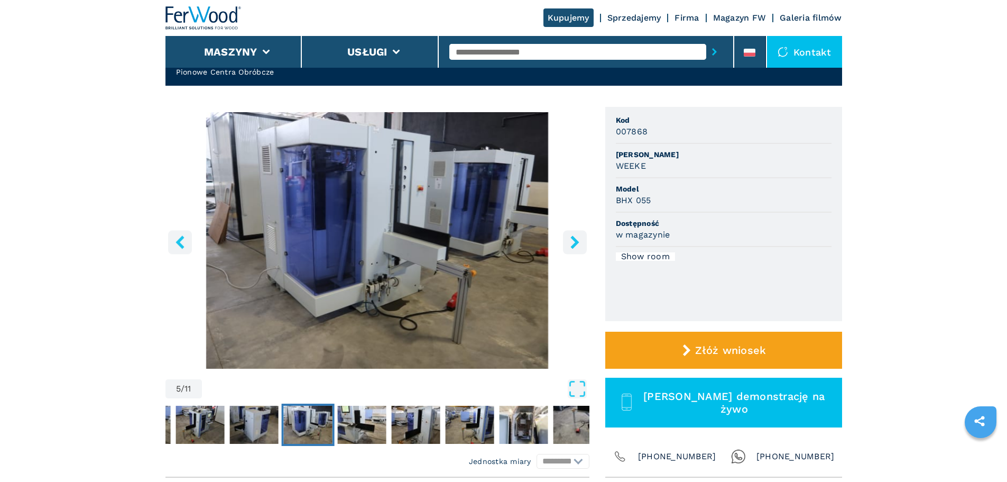
click at [576, 241] on icon "right-button" at bounding box center [575, 241] width 8 height 13
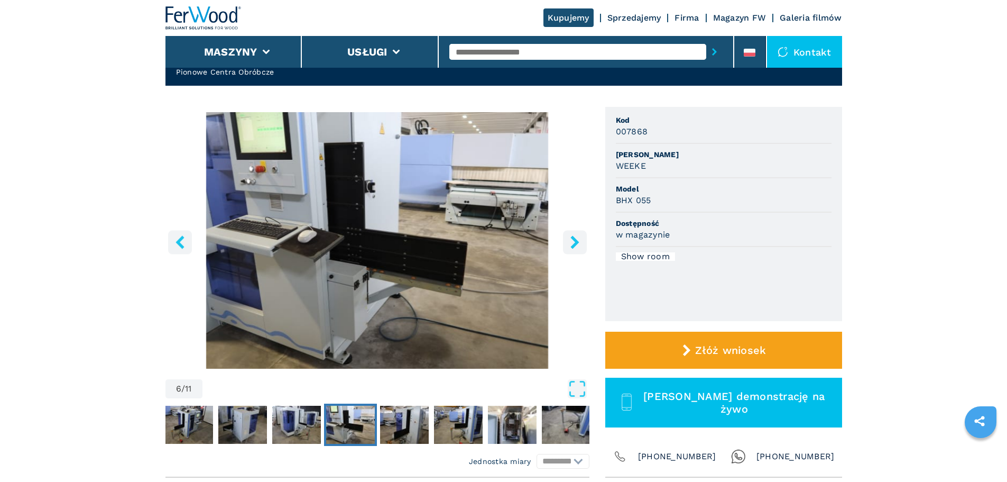
click at [576, 241] on icon "right-button" at bounding box center [575, 241] width 8 height 13
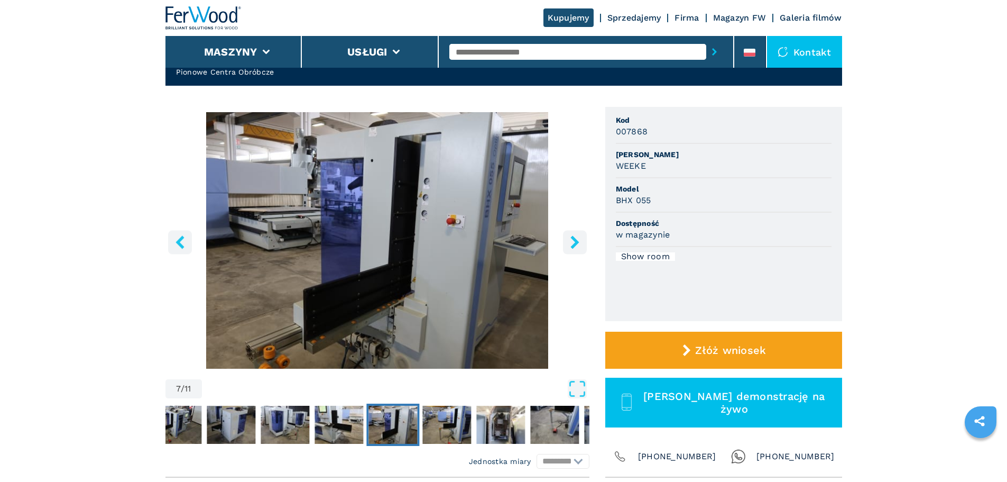
click at [576, 241] on icon "right-button" at bounding box center [575, 241] width 8 height 13
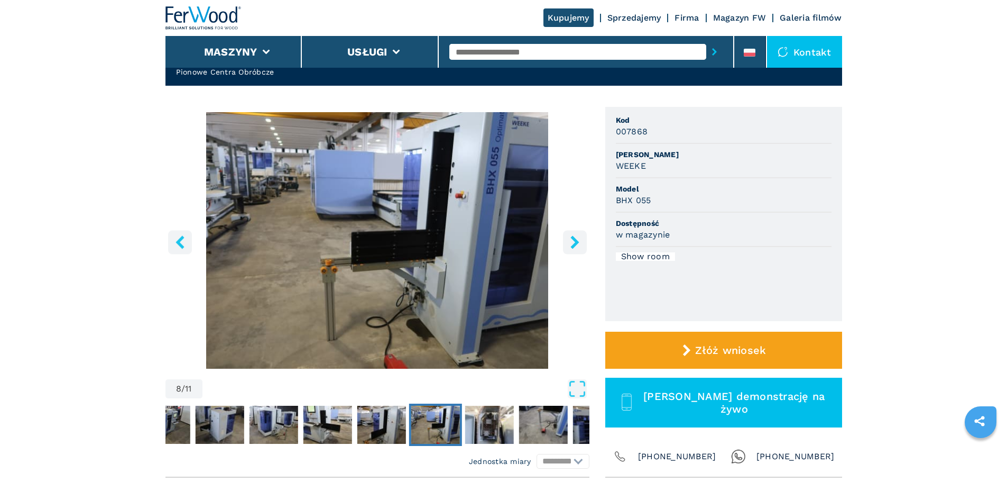
click at [576, 241] on icon "right-button" at bounding box center [575, 241] width 8 height 13
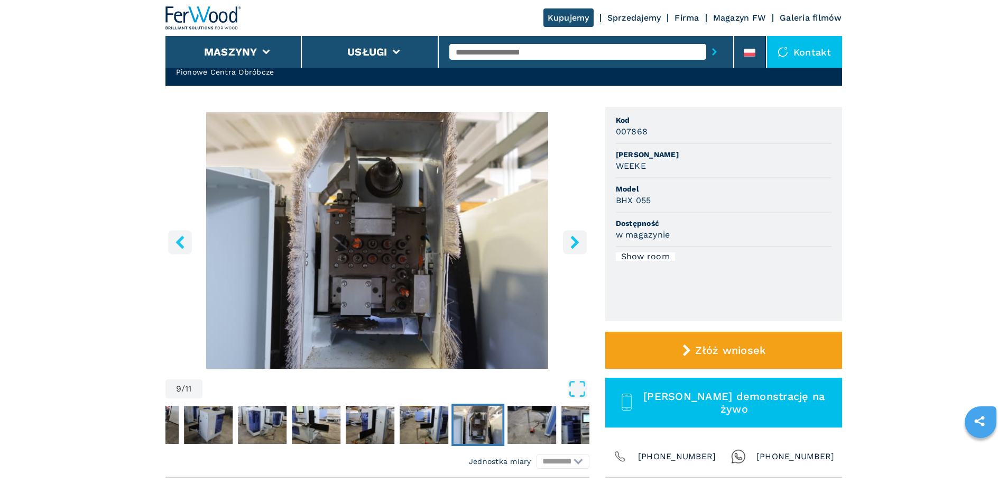
click at [576, 241] on icon "right-button" at bounding box center [575, 241] width 8 height 13
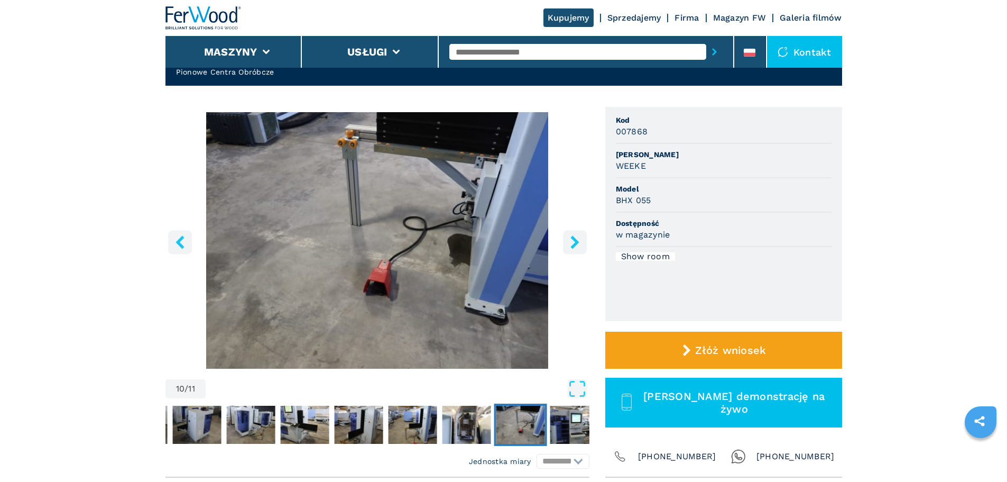
click at [576, 241] on icon "right-button" at bounding box center [575, 241] width 8 height 13
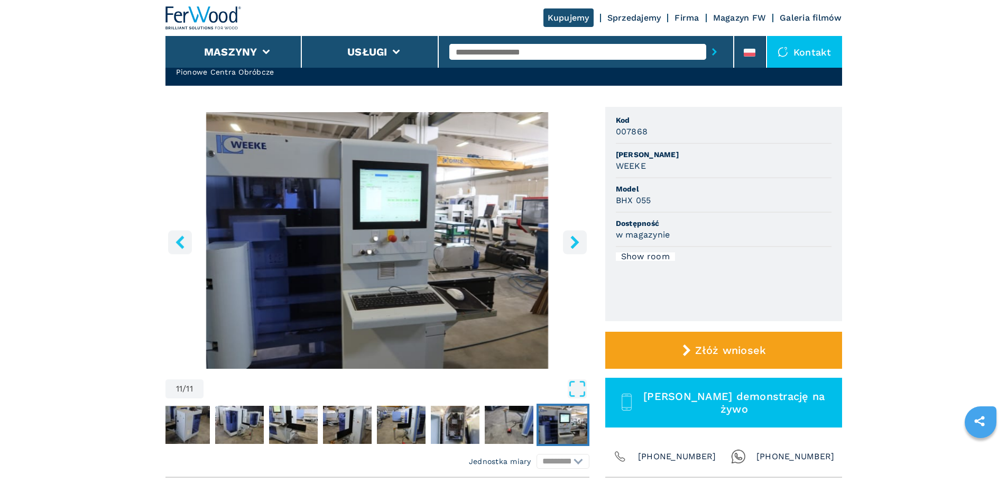
click at [567, 236] on button "right-button" at bounding box center [575, 242] width 24 height 24
